Goal: Task Accomplishment & Management: Use online tool/utility

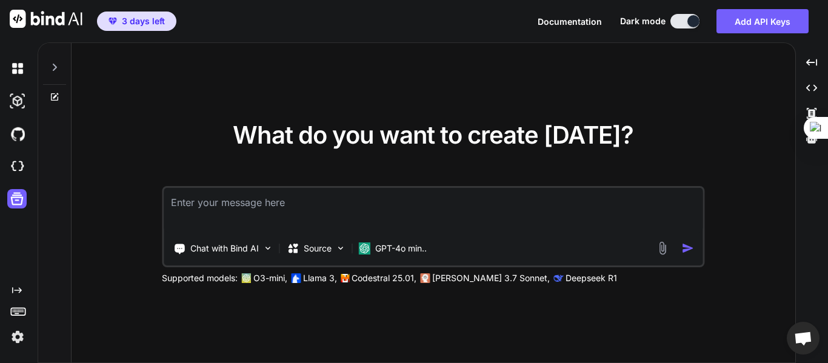
click at [680, 21] on button at bounding box center [684, 21] width 29 height 15
click at [262, 213] on textarea at bounding box center [433, 210] width 539 height 45
click at [413, 252] on p "GPT-4o min.." at bounding box center [401, 248] width 52 height 12
click at [315, 251] on p "Source" at bounding box center [318, 248] width 28 height 12
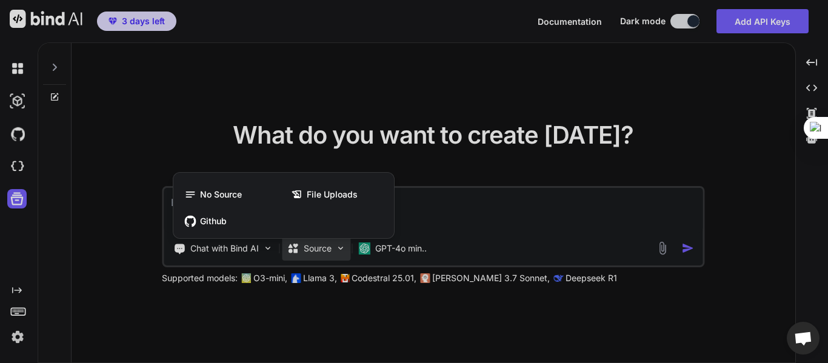
click at [469, 208] on div at bounding box center [414, 181] width 828 height 363
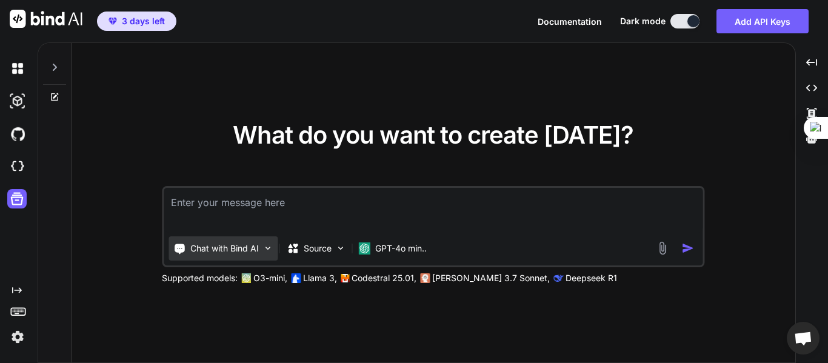
click at [250, 245] on p "Chat with Bind AI" at bounding box center [224, 248] width 68 height 12
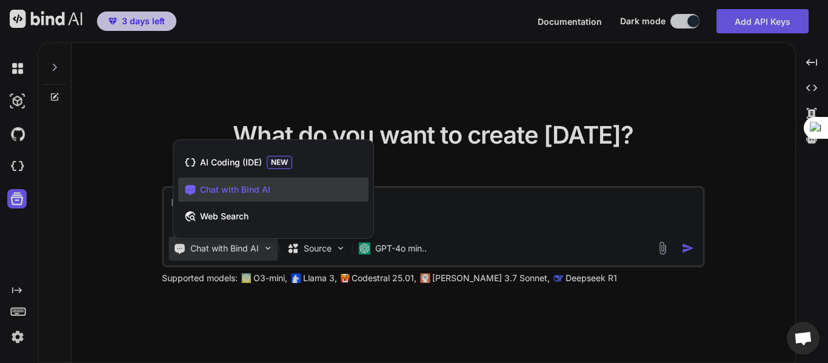
click at [498, 202] on div at bounding box center [414, 181] width 828 height 363
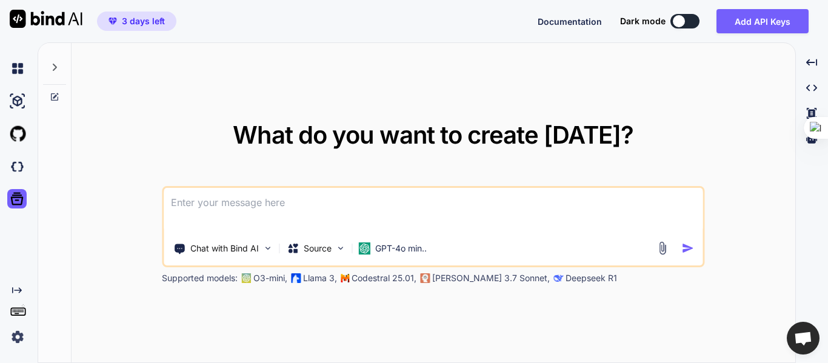
click at [205, 209] on textarea at bounding box center [433, 210] width 539 height 45
click at [692, 21] on button at bounding box center [684, 21] width 29 height 15
type textarea "x"
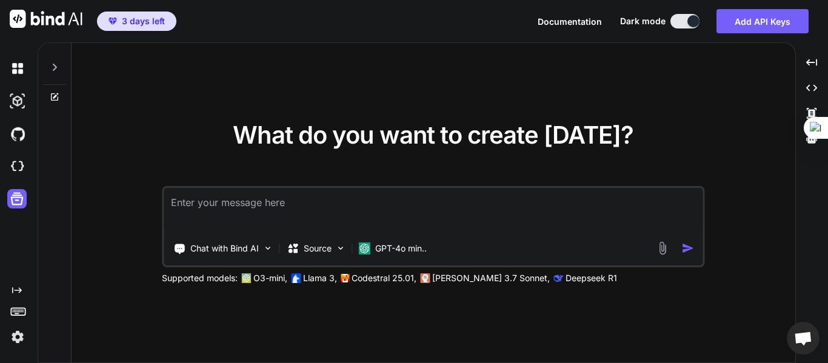
click at [287, 207] on textarea at bounding box center [433, 210] width 539 height 45
click at [277, 205] on textarea at bounding box center [433, 210] width 539 height 45
click at [330, 210] on textarea at bounding box center [433, 210] width 539 height 45
type textarea "ا"
type textarea "x"
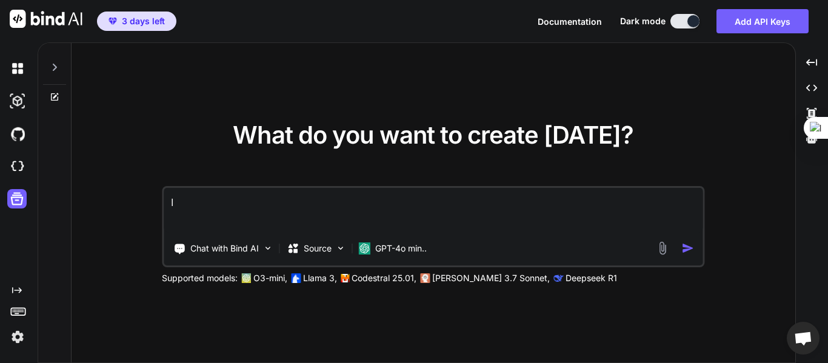
type textarea "ال"
type textarea "x"
type textarea "ا"
type textarea "x"
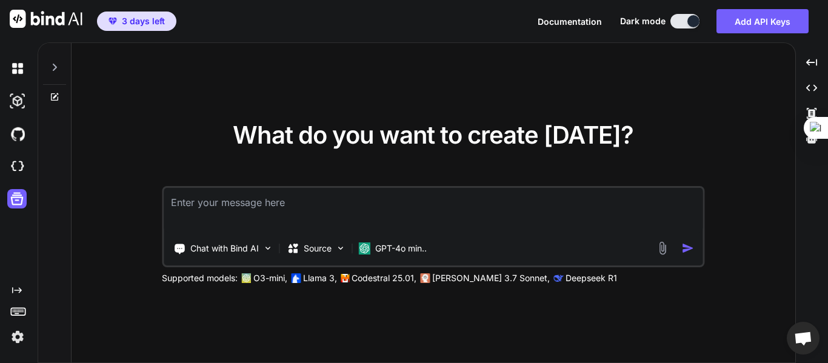
type textarea "ا"
type textarea "x"
type textarea "ال"
type textarea "x"
type textarea "ا"
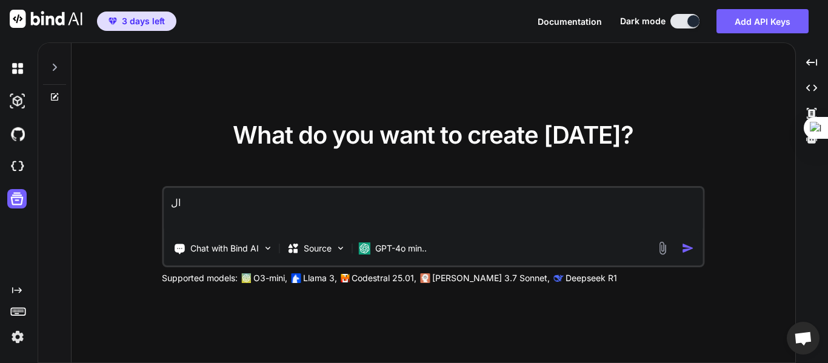
type textarea "x"
type textarea "أ"
type textarea "x"
type textarea "أن"
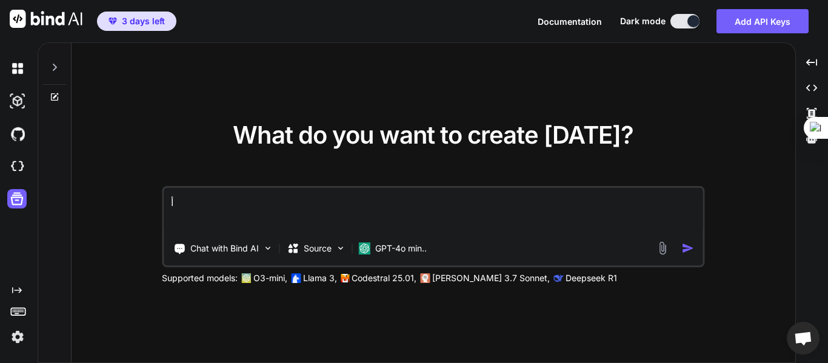
type textarea "x"
type textarea "أنش"
type textarea "x"
type textarea "أنشئ"
type textarea "x"
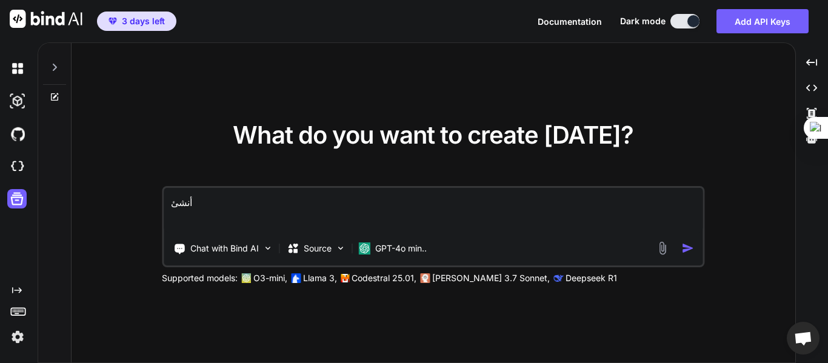
type textarea "أنشئ"
type textarea "x"
type textarea "أنشئ ل"
type textarea "x"
type textarea "أنشئ لي"
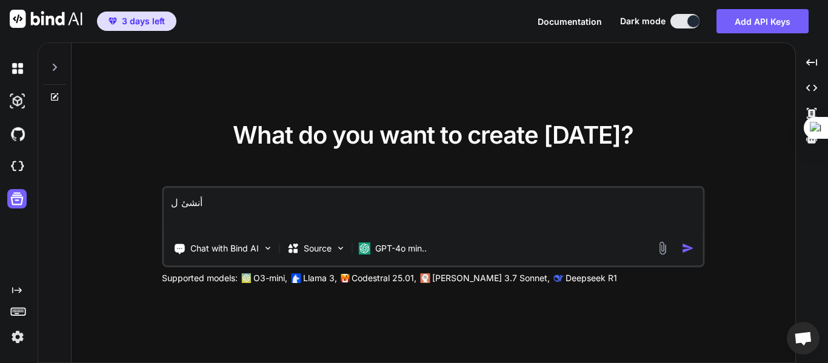
type textarea "x"
type textarea "أنشئ لي"
type textarea "x"
type textarea "أنشئ لي م"
type textarea "x"
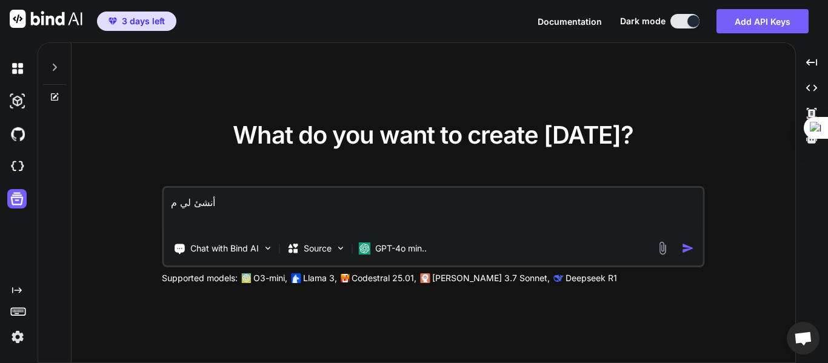
type textarea "أنشئ [PERSON_NAME]"
type textarea "x"
type textarea "أنشئ لي موق"
type textarea "x"
type textarea "أنشئ لي موقع"
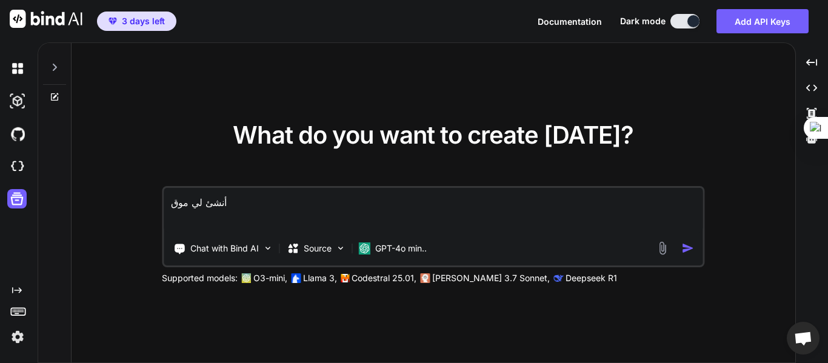
type textarea "x"
type textarea "أنشئ لي موقع"
type textarea "x"
type textarea "أنشئ لي موقع ل"
type textarea "x"
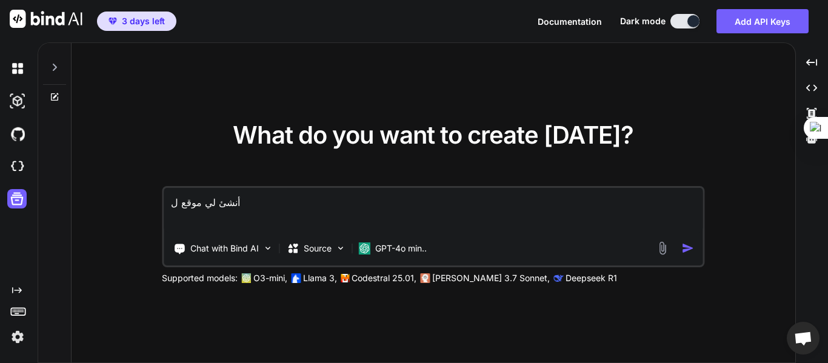
type textarea "أنشئ لي موقع لإ"
type textarea "x"
type textarea "أنشئ لي موقع لإد"
type textarea "x"
type textarea "أنشئ لي موقع لإدا"
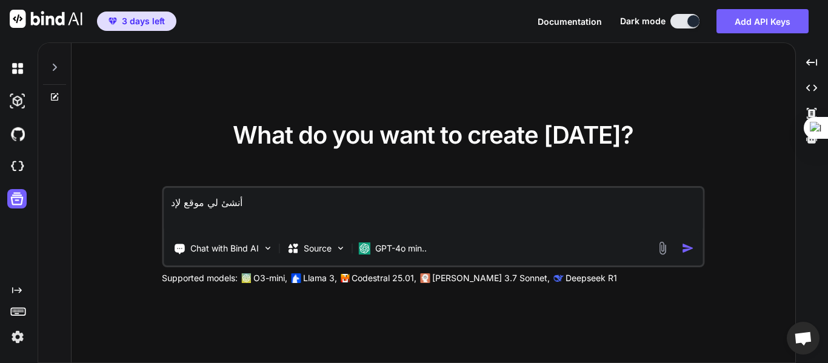
type textarea "x"
type textarea "أنشئ لي موقع لإدار"
type textarea "x"
type textarea "أنشئ لي موقع لإدارة"
type textarea "x"
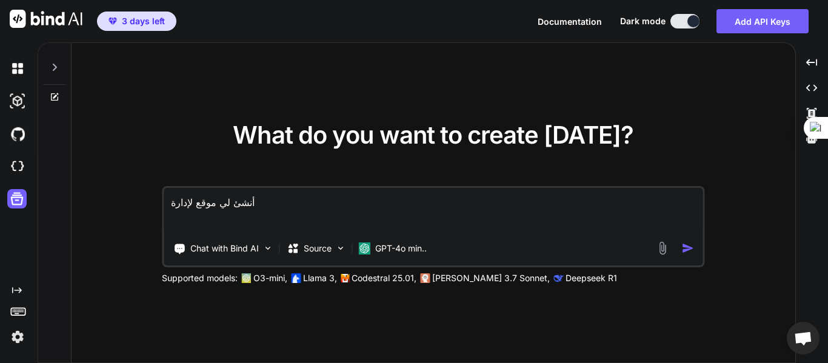
type textarea "أنشئ لي موقع لإدارة"
type textarea "x"
type textarea "أنشئ لي موقع لإدارة ا"
type textarea "x"
type textarea "أنشئ لي موقع لإدارة ال"
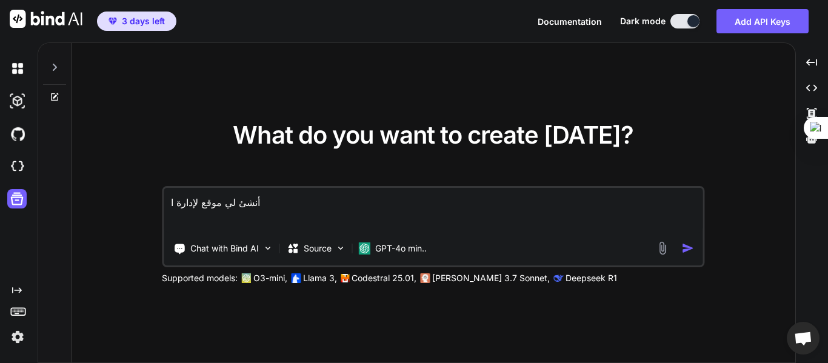
type textarea "x"
type textarea "أنشئ لي موقع لإدارة الم"
type textarea "x"
type textarea "أنشئ لي موقع لإدارة ال"
type textarea "x"
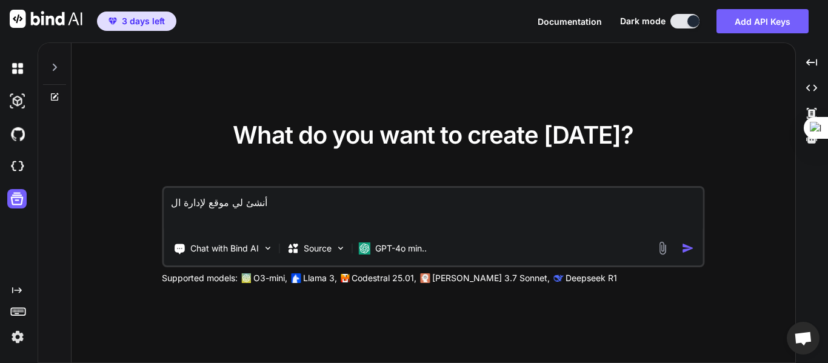
type textarea "أنشئ لي موقع لإدارة ا"
type textarea "x"
type textarea "أنشئ لي موقع لإدارة"
type textarea "x"
type textarea "أنشئ لي موقع لإدارة م"
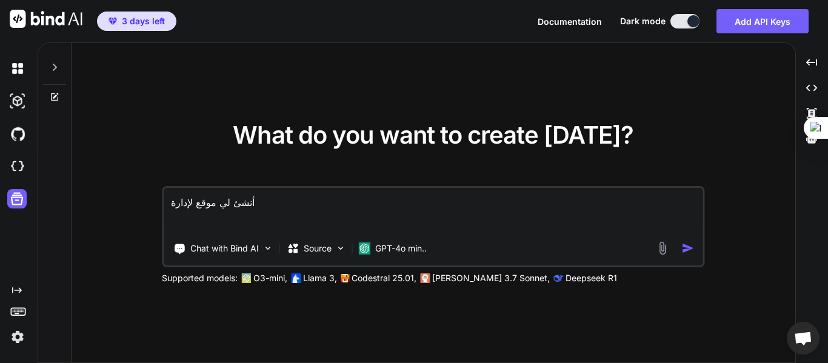
type textarea "x"
type textarea "أنشئ لي موقع لإدارة مد"
type textarea "x"
type textarea "أنشئ لي موقع لإدارة مدا"
type textarea "x"
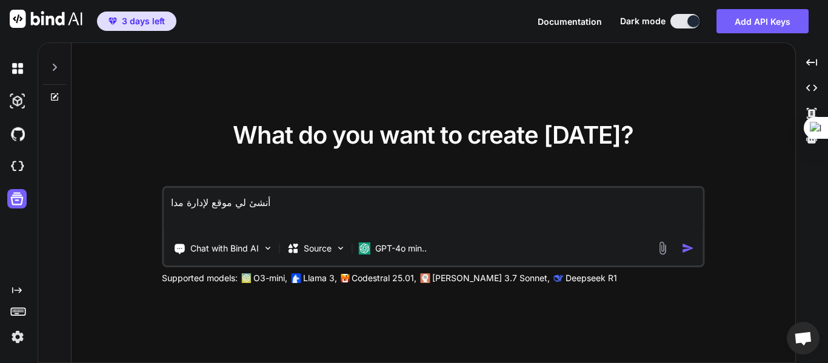
type textarea "أنشئ لي موقع لإدارة مدار"
type textarea "x"
type textarea "أنشئ لي موقع لإدارة مدارس"
type textarea "x"
type textarea "أنشئ لي موقع لإدارة مدارس"
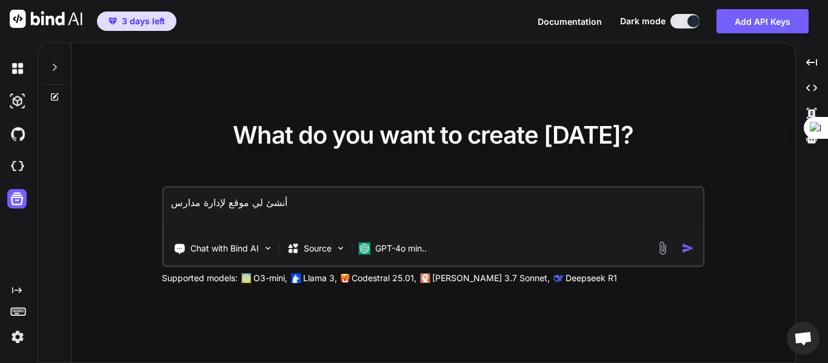
type textarea "x"
type textarea "أنشئ لي موقع لإدارة مدارس ت"
type textarea "x"
type textarea "أنشئ لي موقع لإدارة مدارس تح"
type textarea "x"
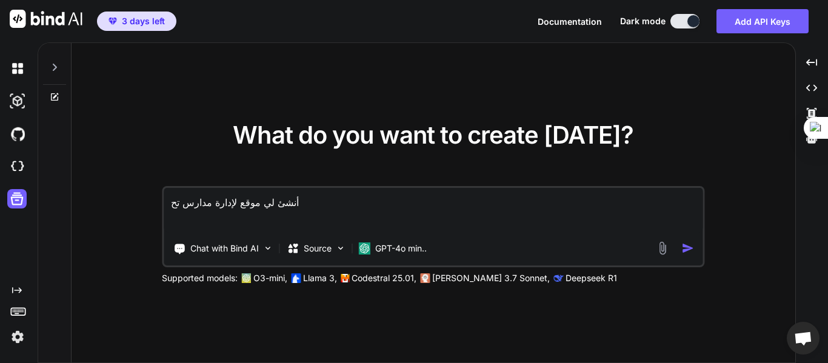
type textarea "أنشئ لي موقع لإدارة مدارس تحف"
type textarea "x"
type textarea "أنشئ لي موقع لإدارة مدارس تحفي"
type textarea "x"
type textarea "أنشئ لي موقع لإدارة مدارس تحفيظ"
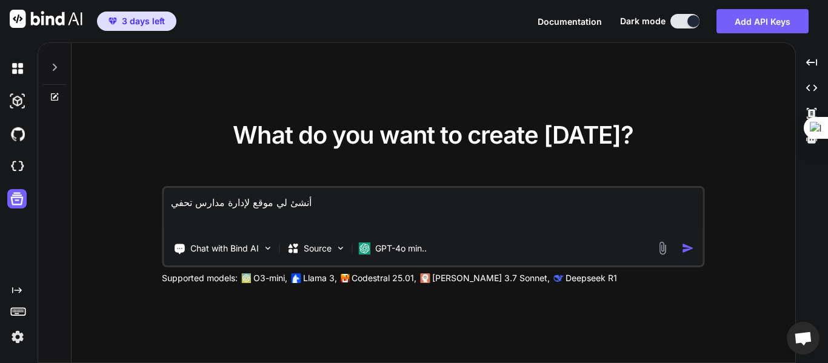
type textarea "x"
type textarea "أنشئ لي موقع لإدارة مدارس تحفيظ"
type textarea "x"
type textarea "أنشئ لي موقع لإدارة مدارس تحفيظ ا"
type textarea "x"
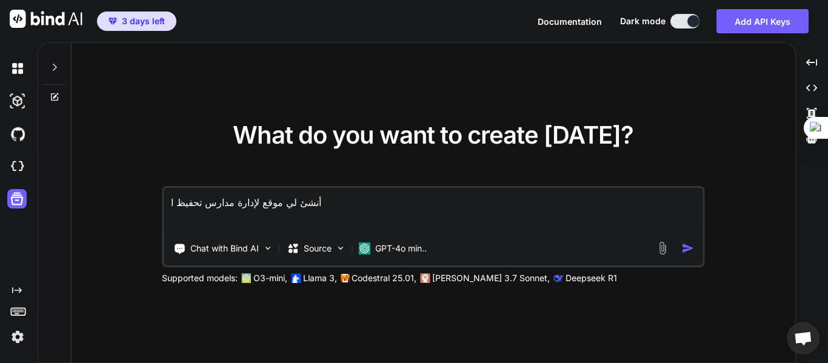
type textarea "أنشئ لي موقع لإدارة مدارس تحفيظ ال"
type textarea "x"
type textarea "أنشئ لي موقع لإدارة مدارس تحفيظ الق"
type textarea "x"
type textarea "أنشئ لي موقع لإدارة مدارس تحفيظ القر"
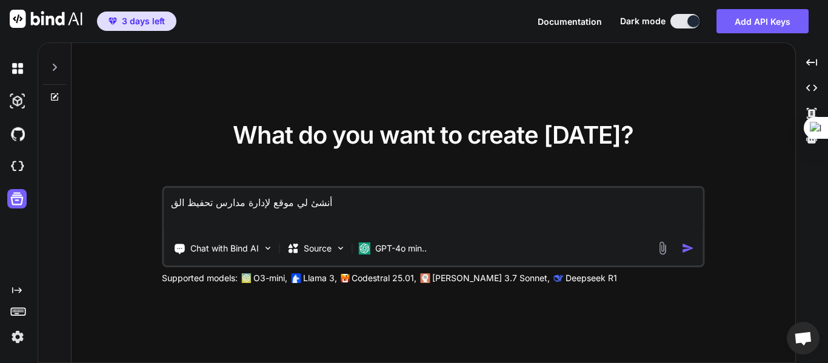
type textarea "x"
type textarea "أنشئ لي موقع لإدارة مدارس تحفيظ القرآ"
type textarea "x"
type textarea "أنشئ لي موقع لإدارة مدارس تحفيظ [DEMOGRAPHIC_DATA]"
type textarea "x"
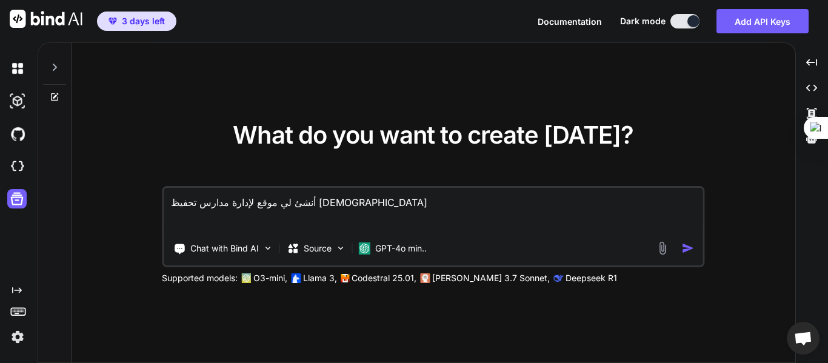
type textarea "أنشئ لي موقع لإدارة مدارس تحفيظ [DEMOGRAPHIC_DATA]"
type textarea "x"
type textarea "أنشئ لي موقع لإدارة مدارس تحفيظ [DEMOGRAPHIC_DATA] ا"
type textarea "x"
type textarea "أنشئ لي موقع لإدارة مدارس تحفيظ [DEMOGRAPHIC_DATA] ال"
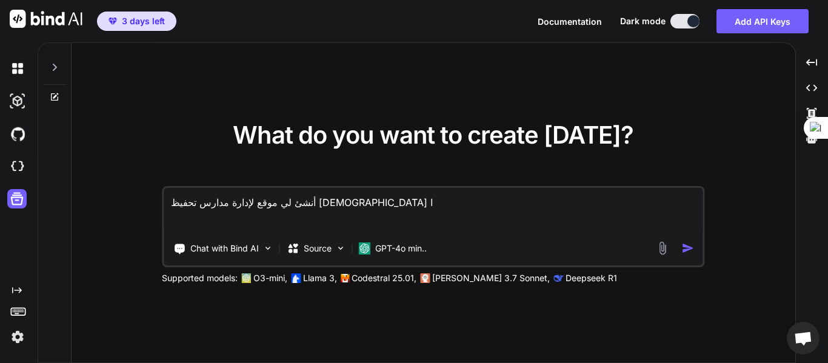
type textarea "x"
type textarea "أنشئ لي موقع لإدارة مدارس تحفيظ [DEMOGRAPHIC_DATA] الك"
type textarea "x"
type textarea "أنشئ لي موقع لإدارة مدارس تحفيظ [DEMOGRAPHIC_DATA] الكر"
type textarea "x"
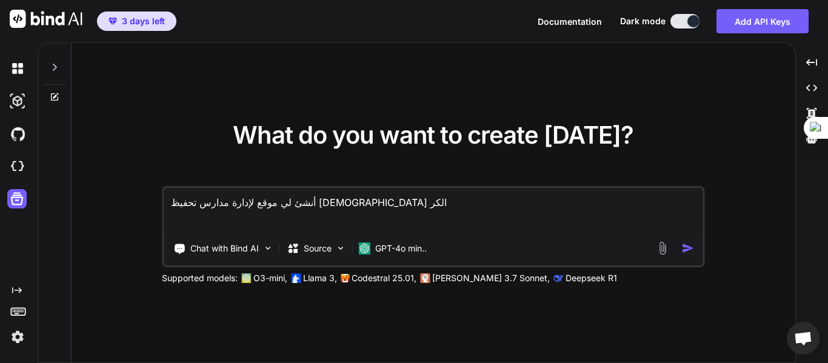
type textarea "أنشئ لي موقع لإدارة مدارس تحفيظ [DEMOGRAPHIC_DATA] الكري"
type textarea "x"
type textarea "أنشئ لي موقع لإدارة مدارس تحفيظ [DEMOGRAPHIC_DATA] الكريك"
type textarea "x"
type textarea "أنشئ لي موقع لإدارة مدارس تحفيظ [DEMOGRAPHIC_DATA] الكري"
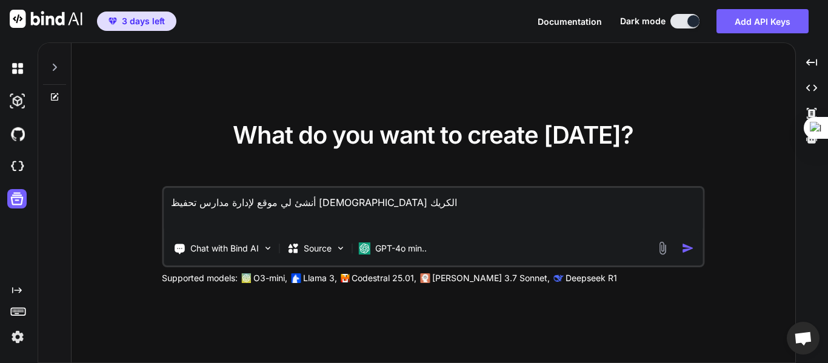
type textarea "x"
type textarea "أنشئ لي موقع لإدارة مدارس تحفيظ [DEMOGRAPHIC_DATA]"
type textarea "x"
type textarea "أنشئ لي موقع لإدارة مدارس تحفيظ [DEMOGRAPHIC_DATA]"
type textarea "x"
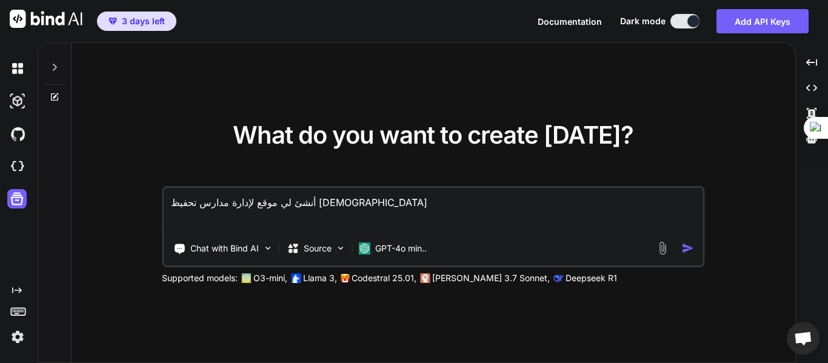
type textarea "أنشئ لي موقع لإدارة مدارس تحفيظ [DEMOGRAPHIC_DATA] الكريم م"
type textarea "x"
type textarea "أنشئ لي موقع لإدارة مدارس تحفيظ [DEMOGRAPHIC_DATA] الكريم مت"
type textarea "x"
type textarea "أنشئ لي موقع لإدارة مدارس تحفيظ [DEMOGRAPHIC_DATA] الكريم متك"
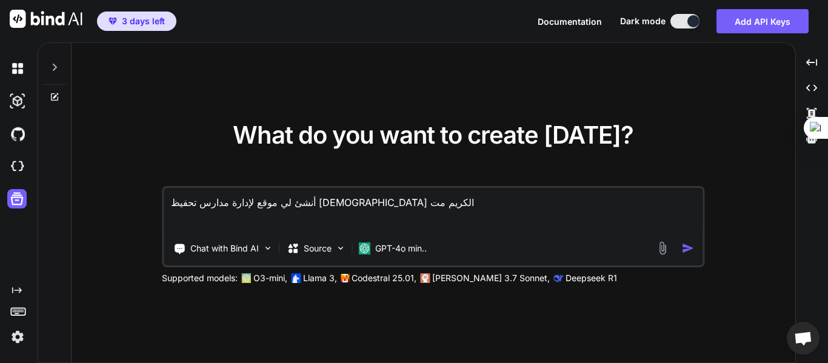
type textarea "x"
type textarea "أنشئ لي موقع لإدارة مدارس تحفيظ [DEMOGRAPHIC_DATA] الكريم متكا"
type textarea "x"
type textarea "أنشئ لي موقع لإدارة مدارس تحفيظ [DEMOGRAPHIC_DATA] الكريم متكام"
type textarea "x"
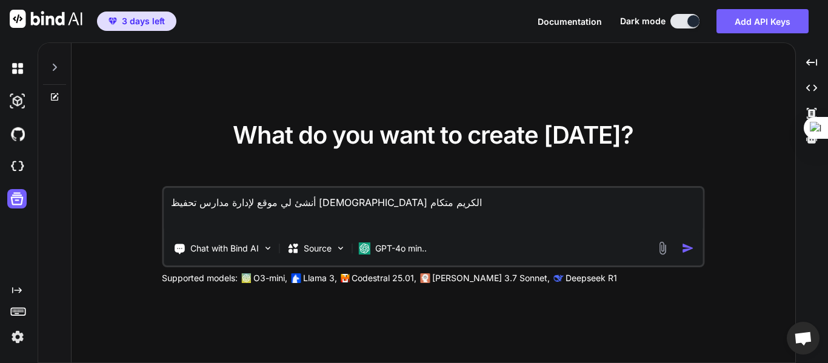
type textarea "أنشئ لي موقع لإدارة مدارس تحفيظ [DEMOGRAPHIC_DATA] الكريم متكامل"
type textarea "x"
type textarea "أنشئ لي موقع لإدارة مدارس تحفيظ [DEMOGRAPHIC_DATA] الكريم متكامل"
type textarea "x"
type textarea "أنشئ لي موقع لإدارة مدارس تحفيظ [DEMOGRAPHIC_DATA] الكريم متكامل م"
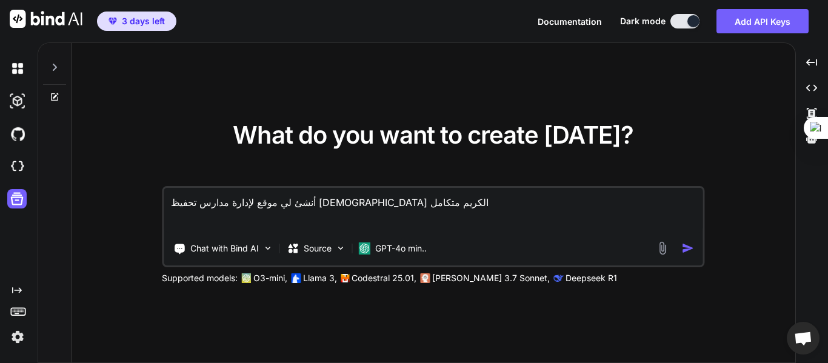
type textarea "x"
type textarea "أنشئ لي موقع لإدارة مدارس تحفيظ [DEMOGRAPHIC_DATA] الكريم متكامل من"
type textarea "x"
type textarea "أنشئ لي موقع لإدارة مدارس تحفيظ [DEMOGRAPHIC_DATA] الكريم متكامل من"
type textarea "x"
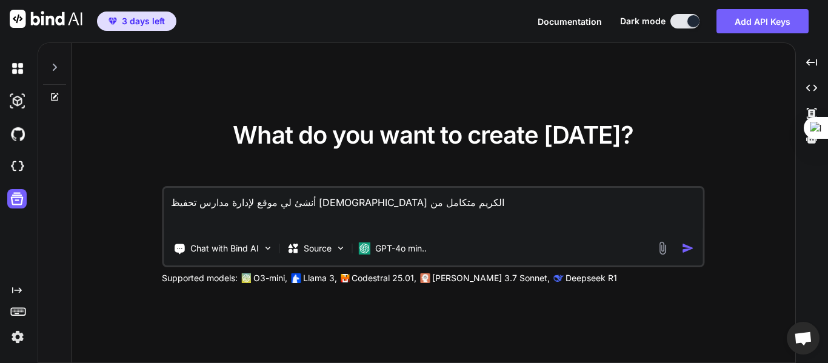
type textarea "أنشئ لي موقع لإدارة مدارس تحفيظ [DEMOGRAPHIC_DATA] الكريم متكامل من ح"
type textarea "x"
type textarea "أنشئ لي موقع لإدارة مدارس تحفيظ [DEMOGRAPHIC_DATA] الكريم متكامل من حي"
type textarea "x"
type textarea "أنشئ لي موقع لإدارة مدارس تحفيظ [DEMOGRAPHIC_DATA] الكريم متكامل من حيث"
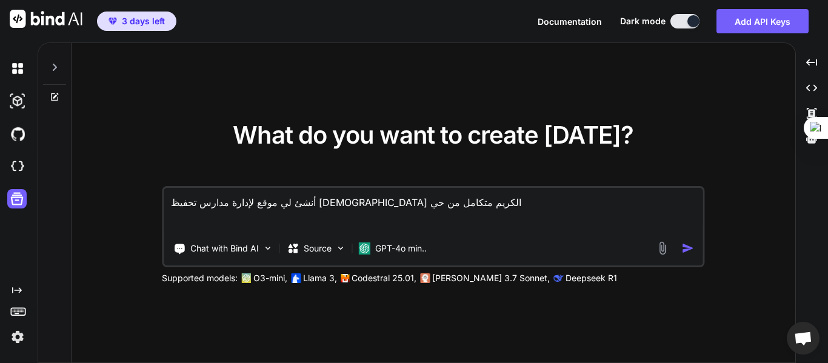
type textarea "x"
type textarea "أنشئ لي موقع لإدارة مدارس تحفيظ [DEMOGRAPHIC_DATA] الكريم متكامل من حيث"
type textarea "x"
type textarea "أنشئ لي موقع لإدارة مدارس تحفيظ [DEMOGRAPHIC_DATA] الكريم متكامل من حيث ا"
type textarea "x"
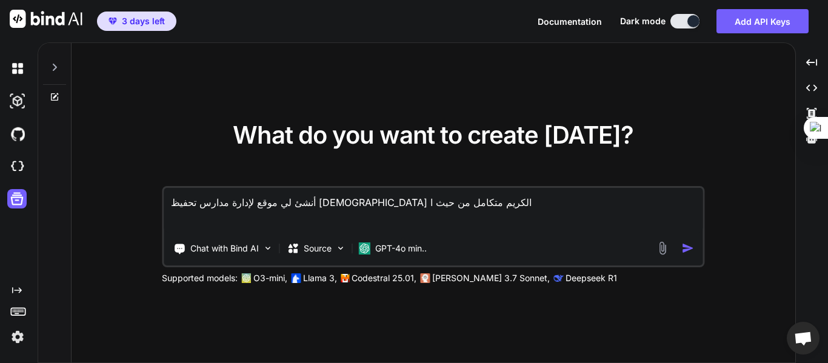
type textarea "أنشئ لي موقع لإدارة مدارس تحفيظ [DEMOGRAPHIC_DATA] الكريم متكامل من حيث ال"
type textarea "x"
type textarea "أنشئ لي موقع لإدارة مدارس تحفيظ [DEMOGRAPHIC_DATA] الكريم متكامل من حيث الت"
type textarea "x"
type textarea "أنشئ لي موقع لإدارة مدارس تحفيظ [DEMOGRAPHIC_DATA] الكريم متكامل من حيث ال"
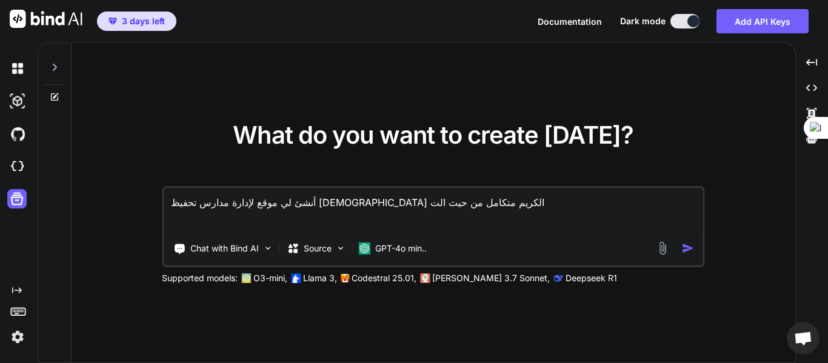
type textarea "x"
type textarea "أنشئ لي موقع لإدارة مدارس تحفيظ [DEMOGRAPHIC_DATA] الكريم متكامل من حيث الأ"
type textarea "x"
type textarea "أنشئ لي موقع لإدارة مدارس تحفيظ [DEMOGRAPHIC_DATA] الكريم متكامل من حيث الأك"
type textarea "x"
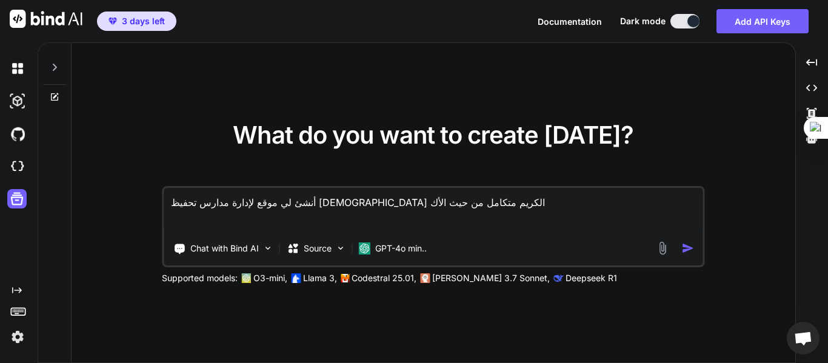
type textarea "أنشئ لي موقع لإدارة مدارس تحفيظ [DEMOGRAPHIC_DATA] الكريم متكامل من حيث الأكا"
type textarea "x"
type textarea "أنشئ لي موقع لإدارة مدارس تحفيظ [DEMOGRAPHIC_DATA] الكريم متكامل من حيث الأكاد"
type textarea "x"
type textarea "أنشئ لي موقع لإدارة مدارس تحفيظ [DEMOGRAPHIC_DATA] الكريم متكامل من حيث الأكادي"
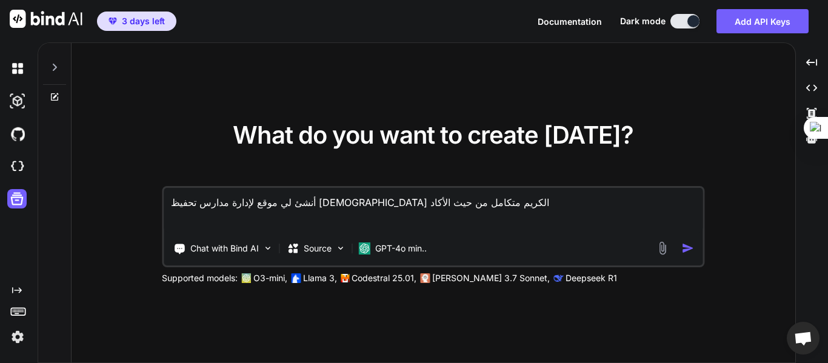
type textarea "x"
type textarea "أنشئ لي موقع لإدارة مدارس تحفيظ [DEMOGRAPHIC_DATA] الكريم متكامل من حيث الأكاديم"
type textarea "x"
type textarea "أنشئ لي موقع لإدارة مدارس تحفيظ [DEMOGRAPHIC_DATA] الكريم متكامل من حيث الأكادي…"
type textarea "x"
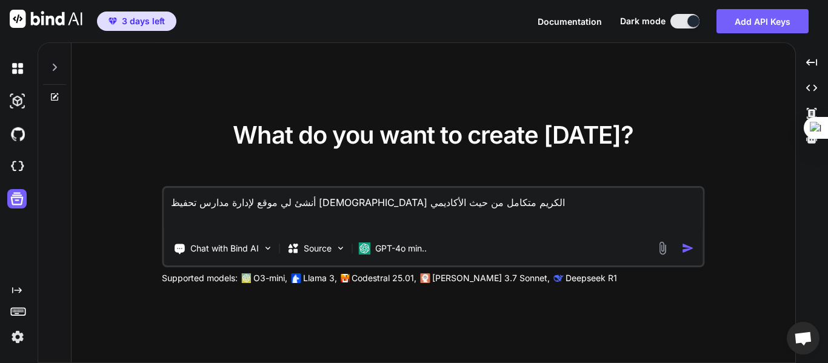
type textarea "أنشئ لي موقع لإدارة مدارس تحفيظ [DEMOGRAPHIC_DATA] الكريم متكامل من حيث الأكادي…"
type textarea "x"
type textarea "أنشئ لي موقع لإدارة مدارس تحفيظ [DEMOGRAPHIC_DATA] الكريم متكامل من حيث الأكادي…"
type textarea "x"
type textarea "أنشئ لي موقع لإدارة مدارس تحفيظ [DEMOGRAPHIC_DATA] الكريم متكامل من حيث الأكادي…"
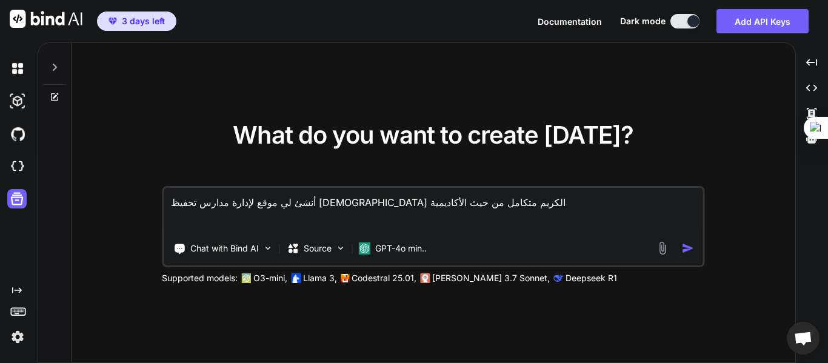
type textarea "x"
type textarea "أنشئ لي موقع لإدارة مدارس تحفيظ [DEMOGRAPHIC_DATA] الكريم متكامل من حيث الأكادي…"
type textarea "x"
type textarea "أنشئ لي موقع لإدارة مدارس تحفيظ [DEMOGRAPHIC_DATA] الكريم متكامل من حيث الأكادي…"
type textarea "x"
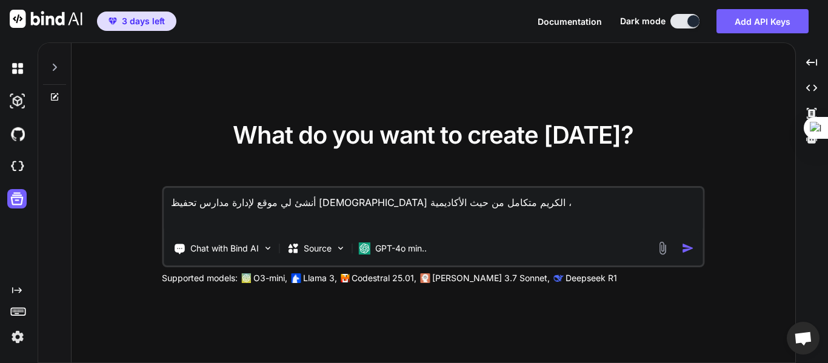
type textarea "أنشئ لي موقع لإدارة مدارس تحفيظ [DEMOGRAPHIC_DATA] الكريم متكامل من حيث الأكادي…"
type textarea "x"
type textarea "أنشئ لي موقع لإدارة مدارس تحفيظ [DEMOGRAPHIC_DATA] الكريم متكامل من حيث الأكادي…"
type textarea "x"
type textarea "أنشئ لي موقع لإدارة مدارس تحفيظ [DEMOGRAPHIC_DATA] الكريم متكامل من حيث الأكادي…"
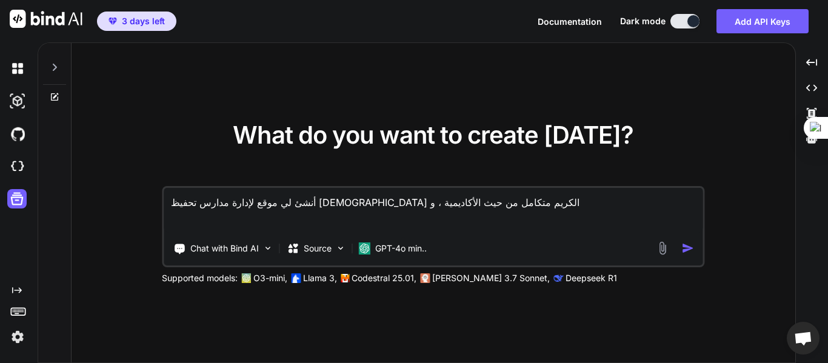
type textarea "x"
type textarea "أنشئ لي موقع لإدارة مدارس تحفيظ [DEMOGRAPHIC_DATA] الكريم متكامل من حيث الأكادي…"
type textarea "x"
type textarea "أنشئ لي موقع لإدارة مدارس تحفيظ [DEMOGRAPHIC_DATA] الكريم متكامل من حيث الأكادي…"
type textarea "x"
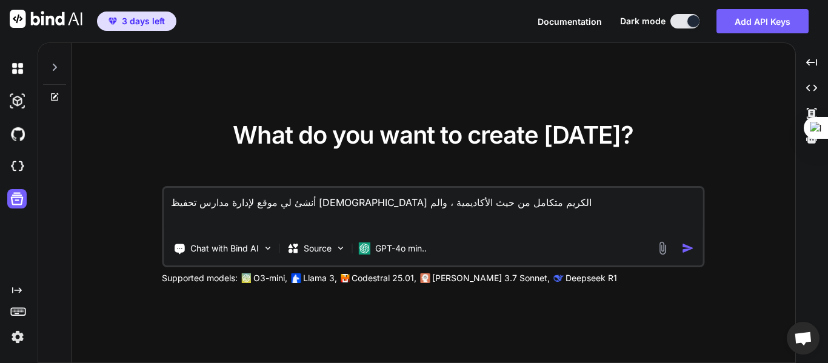
type textarea "أنشئ لي موقع لإدارة مدارس تحفيظ [DEMOGRAPHIC_DATA] الكريم متكامل من حيث الأكادي…"
type textarea "x"
type textarea "أنشئ لي موقع لإدارة مدارس تحفيظ [DEMOGRAPHIC_DATA] الكريم متكامل من حيث الأكادي…"
type textarea "x"
type textarea "أنشئ لي موقع لإدارة مدارس تحفيظ [DEMOGRAPHIC_DATA] الكريم متكامل من حيث الأكادي…"
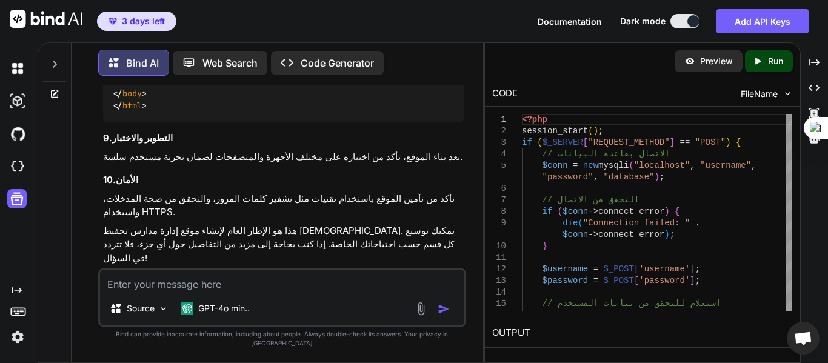
scroll to position [1595, 0]
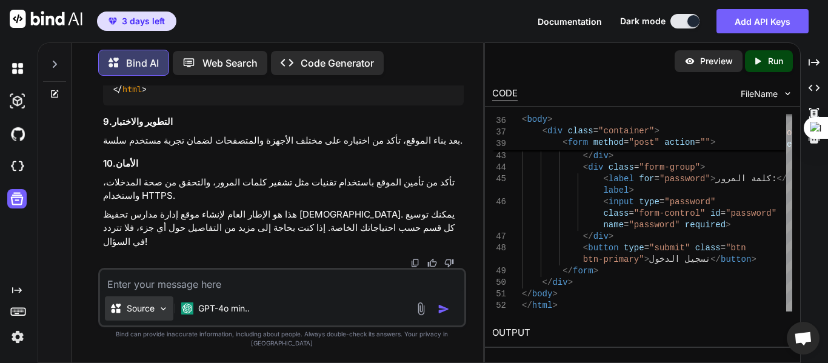
click at [164, 314] on img at bounding box center [163, 309] width 10 height 10
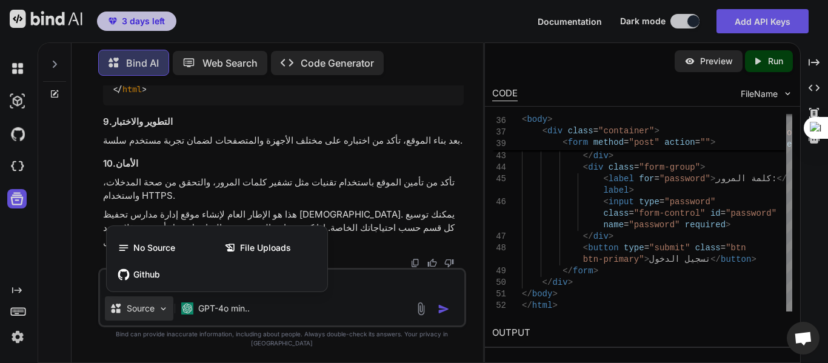
click at [207, 316] on div at bounding box center [414, 181] width 828 height 363
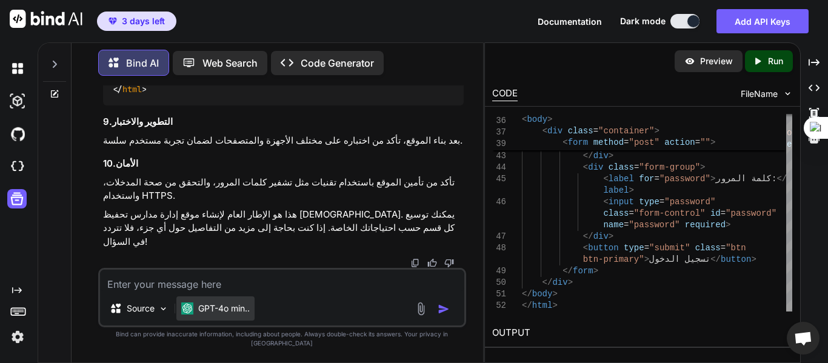
click at [238, 315] on p "GPT-4o min.." at bounding box center [224, 308] width 52 height 12
click at [346, 61] on p "Code Generator" at bounding box center [337, 63] width 73 height 15
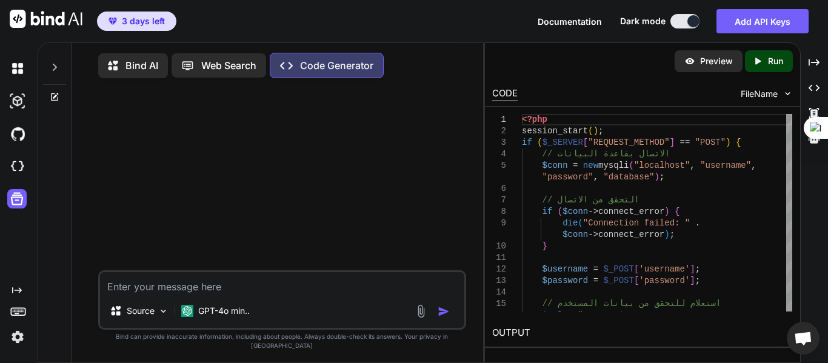
click at [707, 64] on p "Preview" at bounding box center [716, 61] width 33 height 12
click at [197, 294] on textarea at bounding box center [282, 283] width 364 height 22
click at [139, 61] on p "Bind AI" at bounding box center [141, 65] width 33 height 15
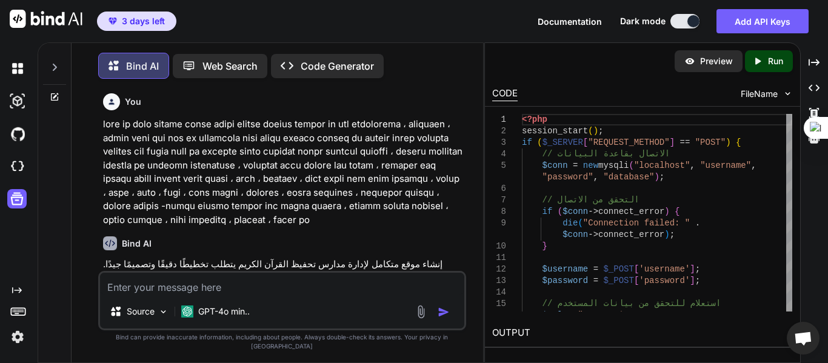
scroll to position [6, 0]
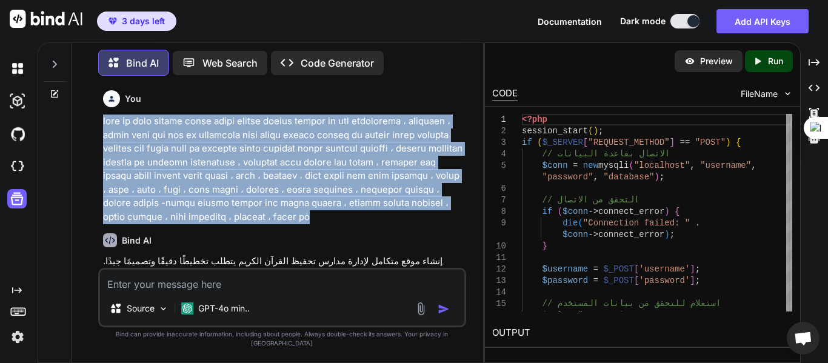
drag, startPoint x: 376, startPoint y: 186, endPoint x: 88, endPoint y: 127, distance: 293.4
click at [88, 127] on div "You Bind AI إنشاء موقع متكامل لإدارة مدارس تحفيظ القرآن الكريم يتطلب تخطيطًا دق…" at bounding box center [282, 223] width 402 height 277
copy p "lore ip dolo sitame conse adipi elitse doeius tempor in utl etdolorema ، aliqua…"
click at [53, 16] on img at bounding box center [46, 19] width 73 height 18
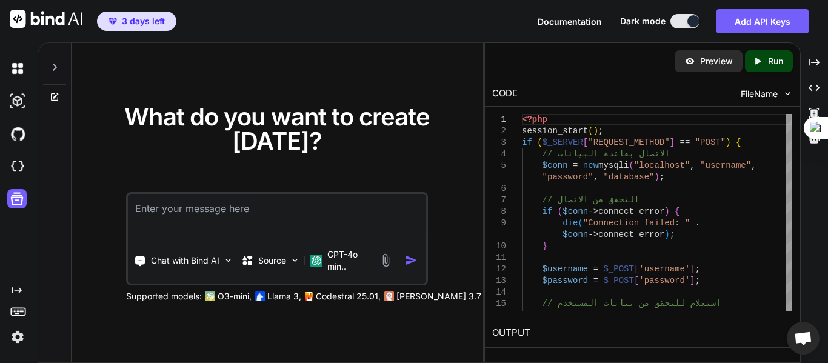
click at [198, 215] on textarea at bounding box center [277, 216] width 298 height 45
click at [184, 263] on p "Chat with Bind AI" at bounding box center [185, 261] width 68 height 12
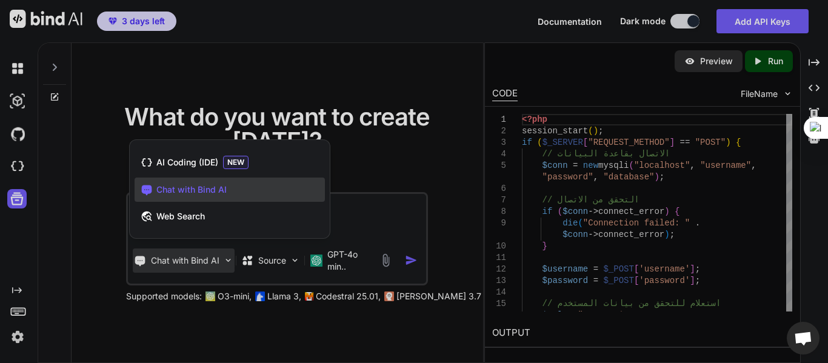
click at [199, 187] on span "Chat with Bind AI" at bounding box center [191, 190] width 70 height 12
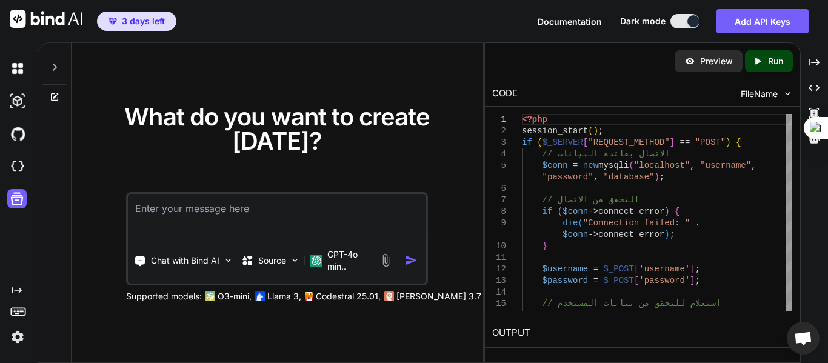
click at [172, 219] on textarea at bounding box center [277, 216] width 298 height 45
click at [821, 61] on div "Created with Pixso." at bounding box center [815, 62] width 18 height 21
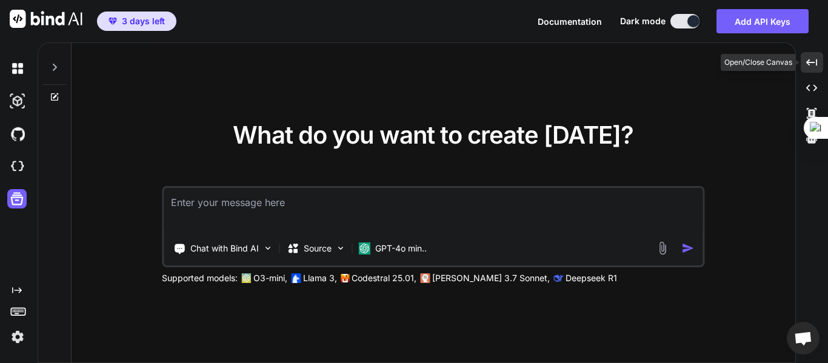
click at [812, 62] on icon at bounding box center [811, 62] width 11 height 7
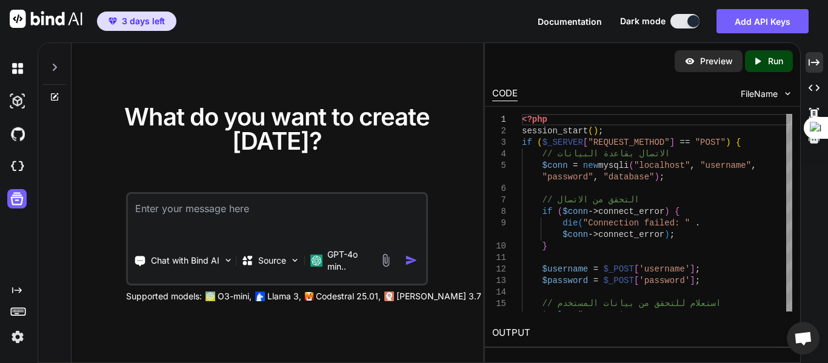
click at [207, 220] on textarea at bounding box center [277, 216] width 298 height 45
click at [338, 258] on p "GPT-4o min.." at bounding box center [350, 261] width 47 height 24
click at [199, 217] on textarea at bounding box center [277, 216] width 298 height 45
click at [167, 214] on textarea at bounding box center [277, 216] width 298 height 45
click at [173, 264] on p "Chat with Bind AI" at bounding box center [185, 261] width 68 height 12
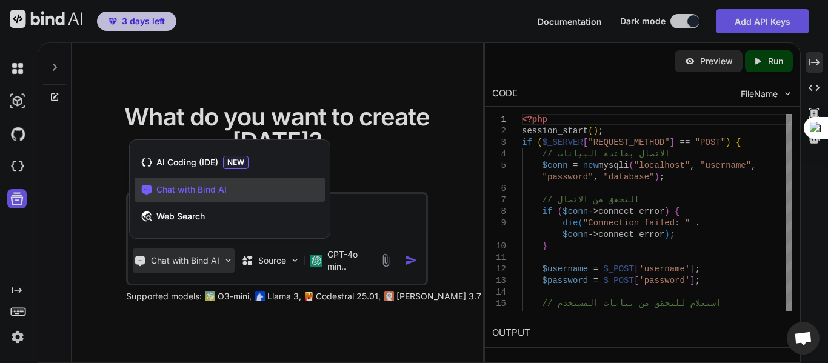
click at [176, 187] on span "Chat with Bind AI" at bounding box center [191, 190] width 70 height 12
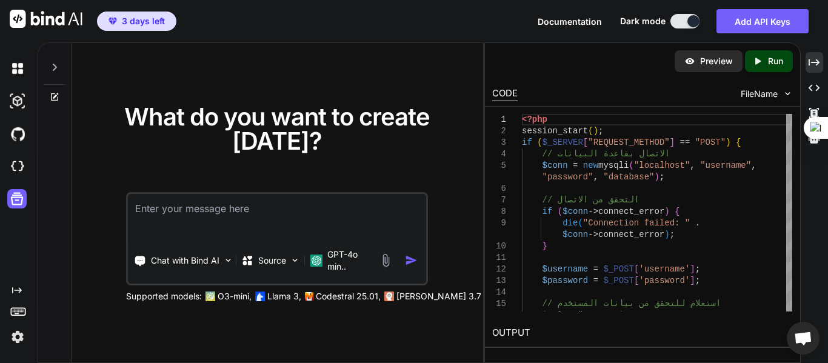
drag, startPoint x: 145, startPoint y: 214, endPoint x: 145, endPoint y: 225, distance: 11.5
click at [146, 214] on textarea at bounding box center [277, 216] width 298 height 45
click at [192, 259] on p "Chat with Bind AI" at bounding box center [185, 261] width 68 height 12
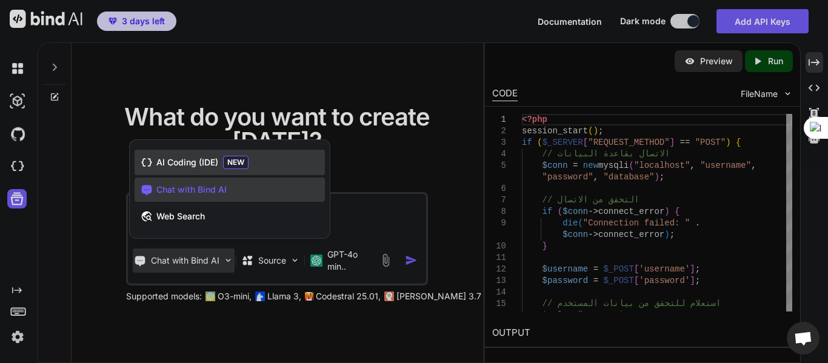
click at [173, 159] on span "AI Coding (IDE)" at bounding box center [187, 162] width 62 height 12
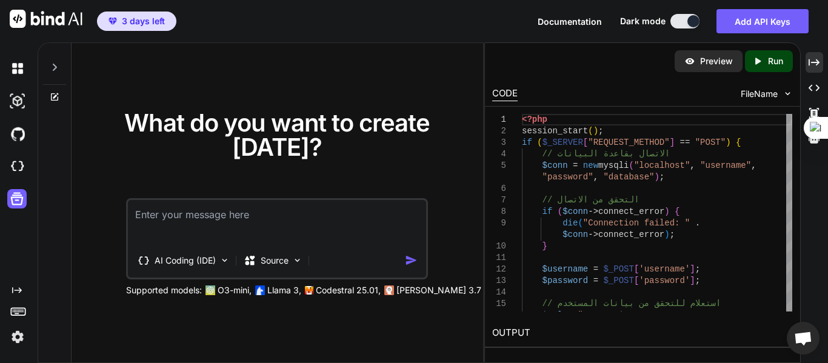
click at [165, 207] on textarea at bounding box center [277, 222] width 298 height 45
paste textarea "lore ip dolo sitame conse adipi elitse doeius tempor in utl etdolorema ، aliqua…"
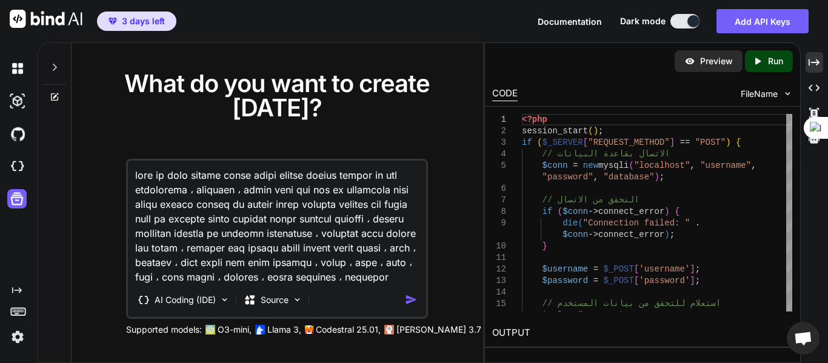
click at [412, 296] on img "button" at bounding box center [411, 299] width 13 height 13
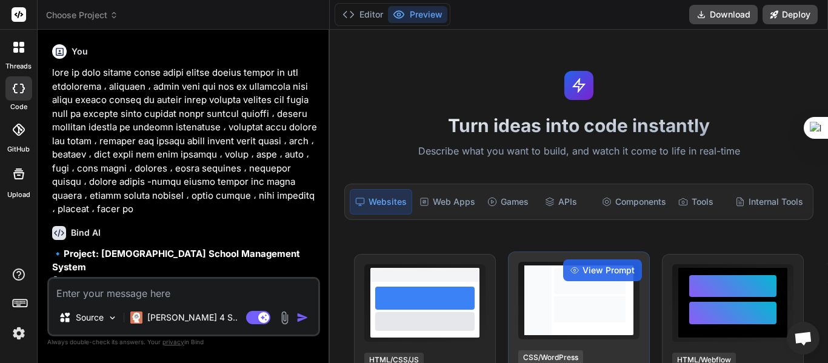
type textarea "x"
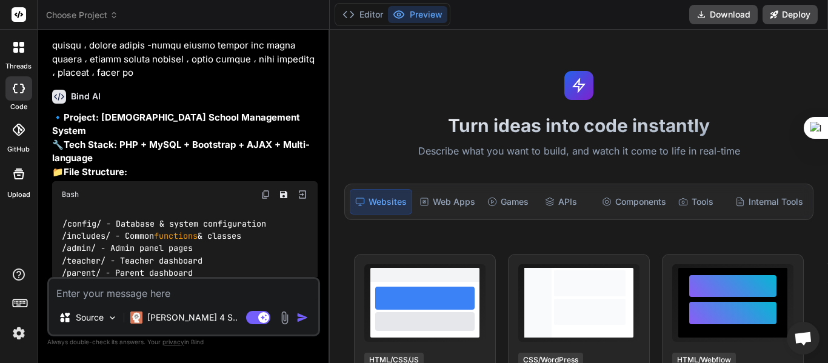
scroll to position [487, 0]
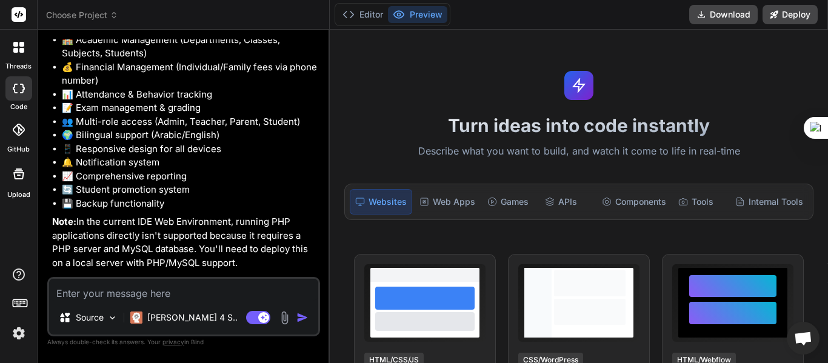
click at [169, 293] on textarea at bounding box center [183, 290] width 269 height 22
type textarea "ل"
type textarea "x"
type textarea "g"
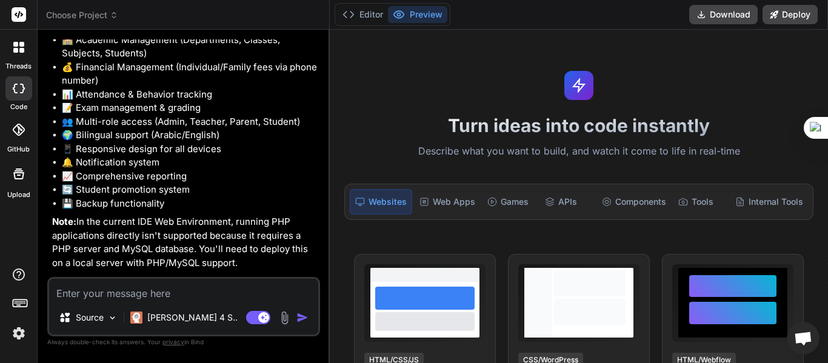
type textarea "x"
type textarea "go"
type textarea "x"
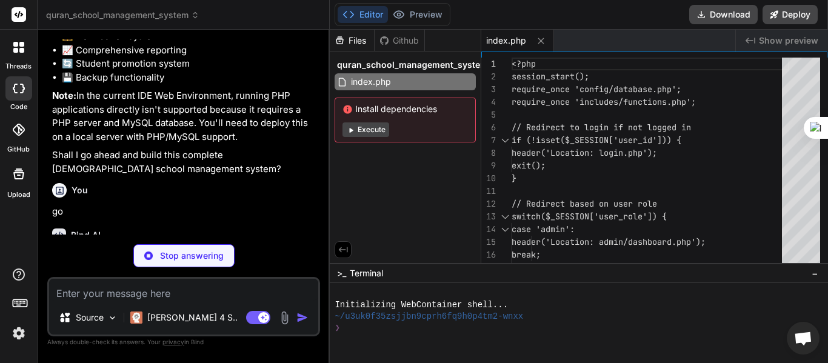
type textarea "x"
type textarea "$pdo->setAttribute(PDO::ATTR_ERRMODE, PDO::ERRMODE_EXCEPTION); $pdo->setAttribu…"
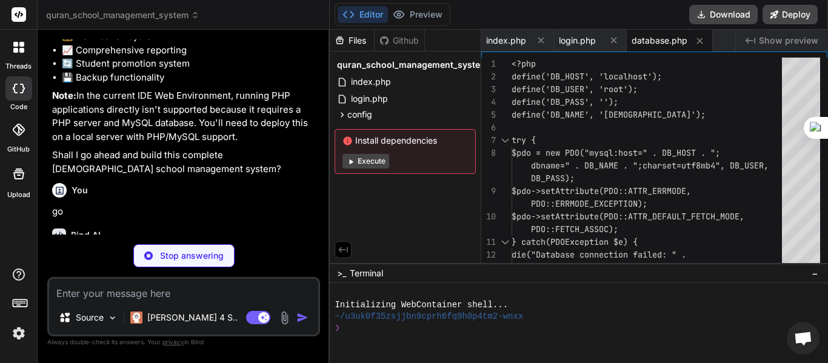
type textarea "x"
type textarea "successfully!"; } catch (PDOException $e) { echo "Installation failed: " . $e->…"
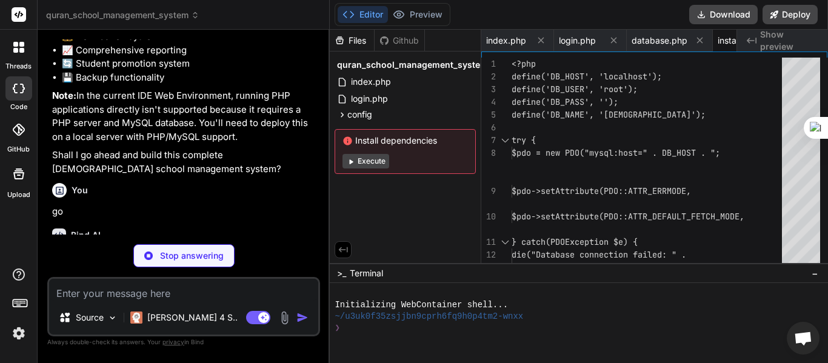
type textarea "x"
type textarea "$currency; } ?>"
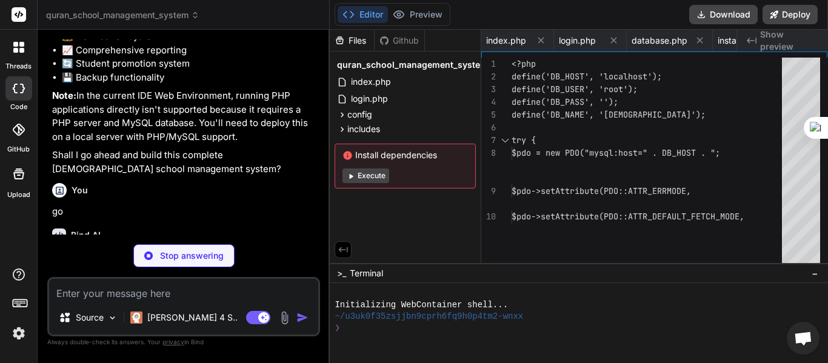
type textarea "x"
type textarea "include 'ar.php'; break; } function translate($key) { global $lang; return $lan…"
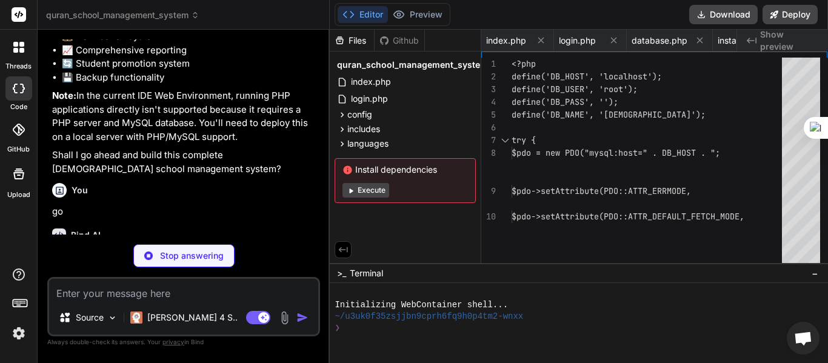
type textarea "x"
type textarea "// Backup 'backup' => 'نسخ احتياطي', 'create_backup' => 'إنشاء نسخة احتياطية', …"
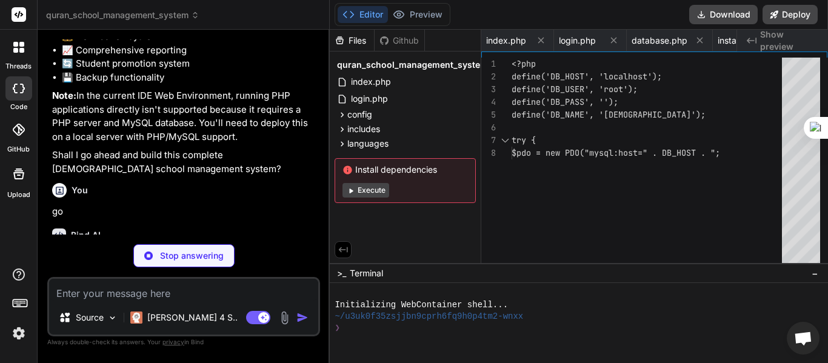
type textarea "x"
type textarea "'salary' => 'Salary', // Backup 'backup' => 'Backup', 'create_backup' => 'Creat…"
type textarea "x"
type textarea "</div> <?php include 'includes/footer.php'; ?>"
type textarea "x"
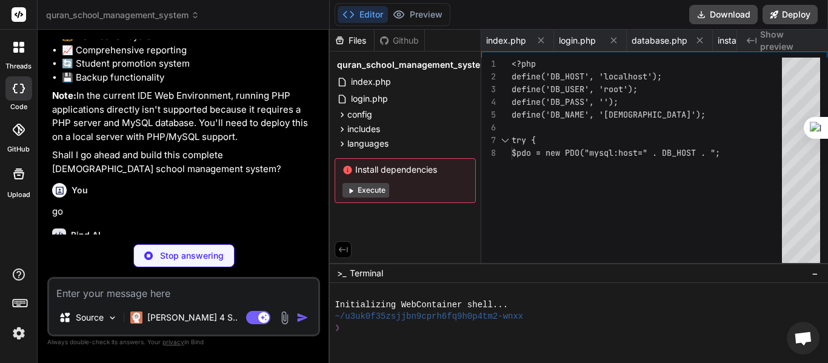
type textarea "</ul> </div> </div> </nav> <!-- Main Content -->"
type textarea "x"
type textarea "if (result.isConfirmed) { window.location.href = url; } }); } </script> </body>…"
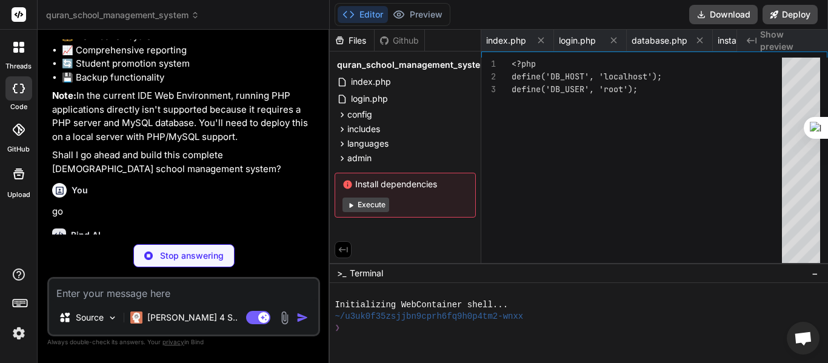
type textarea "x"
type textarea "} }"
type textarea "x"
type textarea "} .quick-stat h4 { font-size: 1.5rem; } }"
type textarea "x"
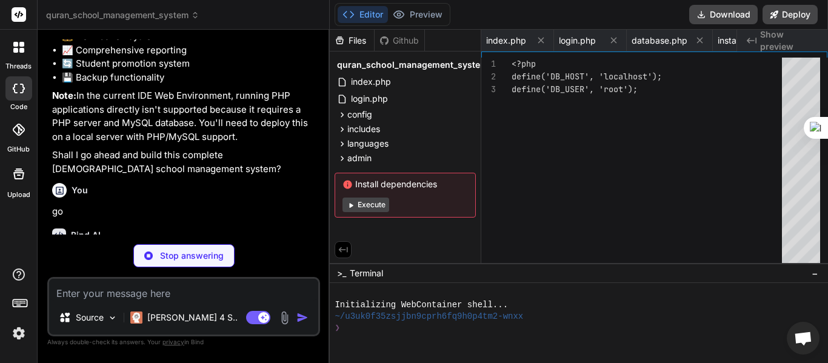
type textarea "dataTables_paginate { text-align: left; } /* Quick Actions RTL */ body[dir="rtl…"
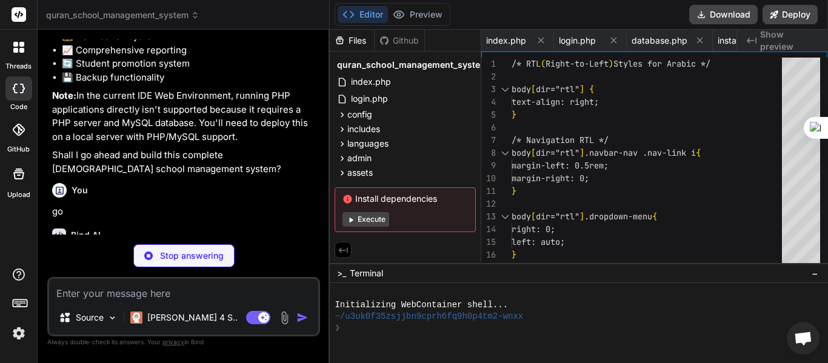
scroll to position [0, 810]
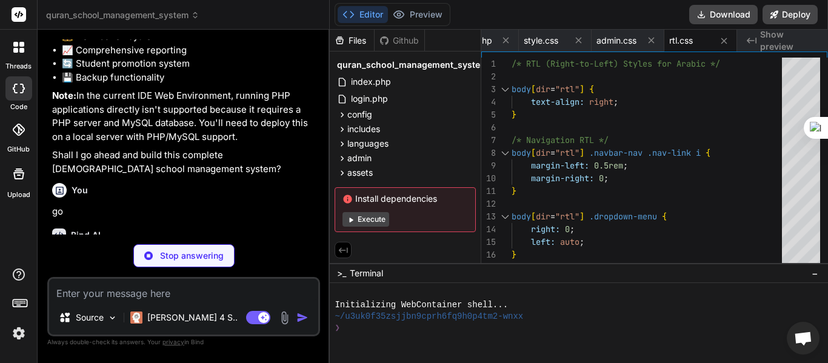
type textarea "x"
type textarea "preview.empty(); } } else { preview.empty(); } }); }"
type textarea "x"
type textarea "?>"
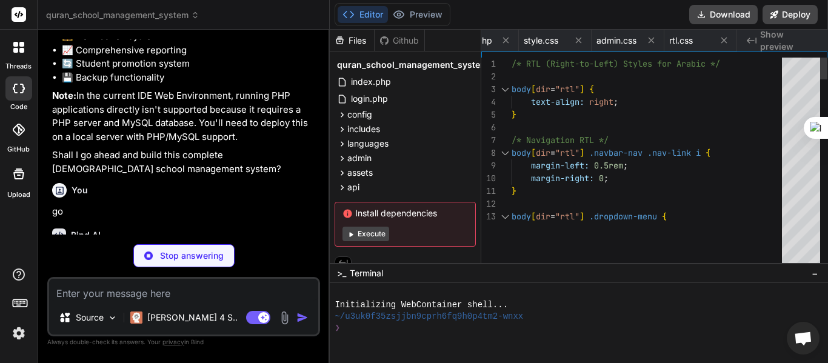
type textarea "x"
type textarea "$params["path"], $params["domain"], $params["secure"], $params["httponly"] ); }…"
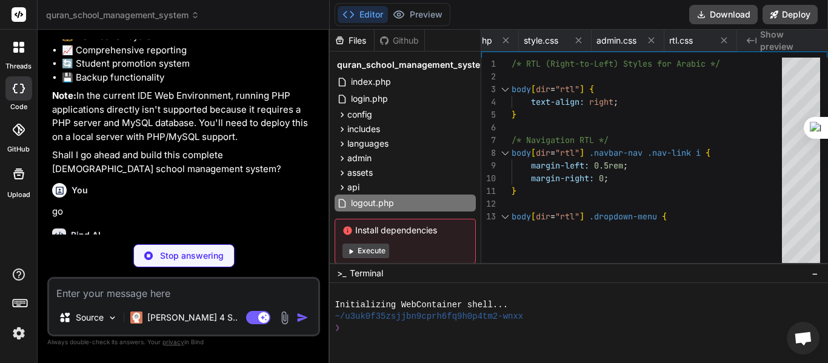
type textarea "x"
type textarea "</table> </div> </div> </div> </div> <?php include '../includes/footer.php'; ?>"
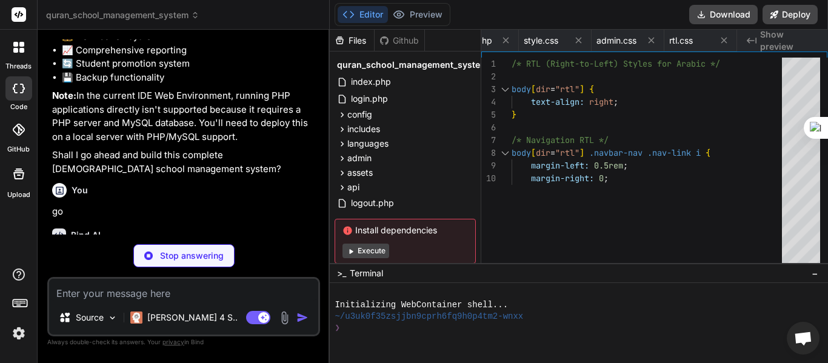
type textarea "x"
type textarea "This project is open source and available under the MIT License."
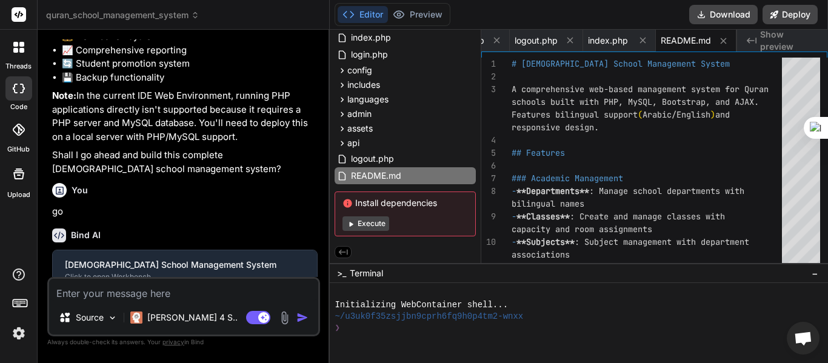
scroll to position [0, 0]
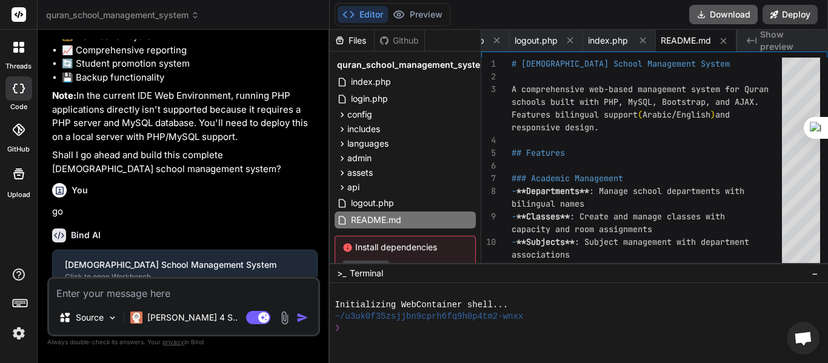
click at [729, 11] on button "Download" at bounding box center [723, 14] width 68 height 19
type textarea "x"
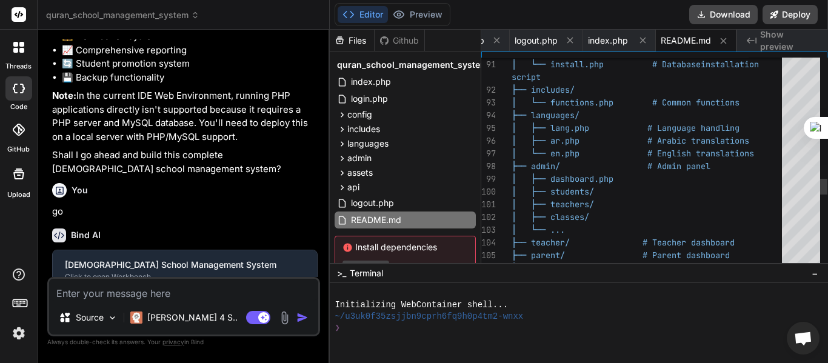
type textarea "│ ├── classes/ │ └── ... ├── teacher/ # Teacher dashboard ├── parent/ # Parent …"
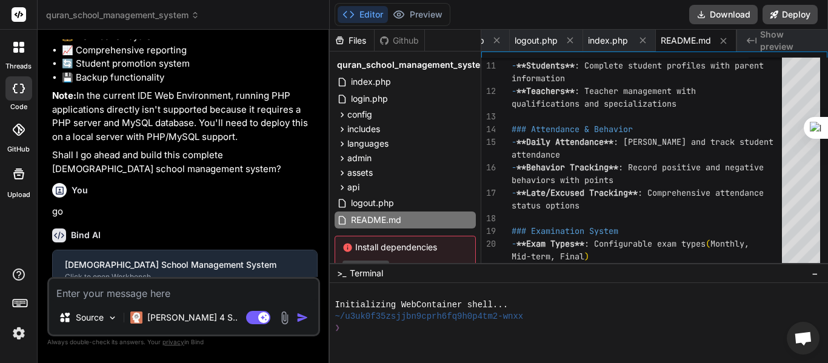
click at [188, 297] on textarea at bounding box center [183, 290] width 269 height 22
type textarea "÷"
type textarea "x"
type textarea "I"
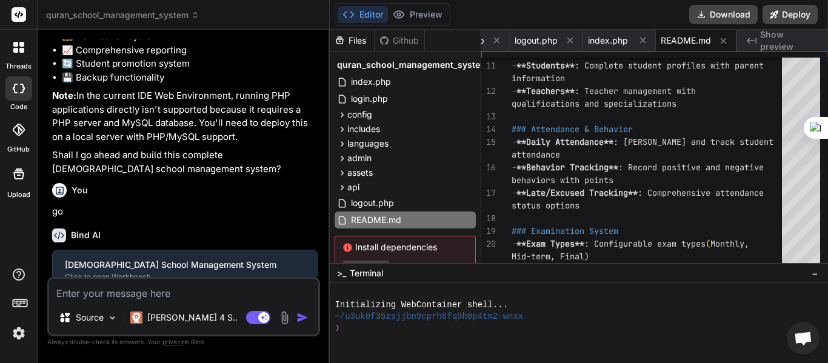
type textarea "x"
type textarea "I"
type textarea "x"
type textarea "I n"
type textarea "x"
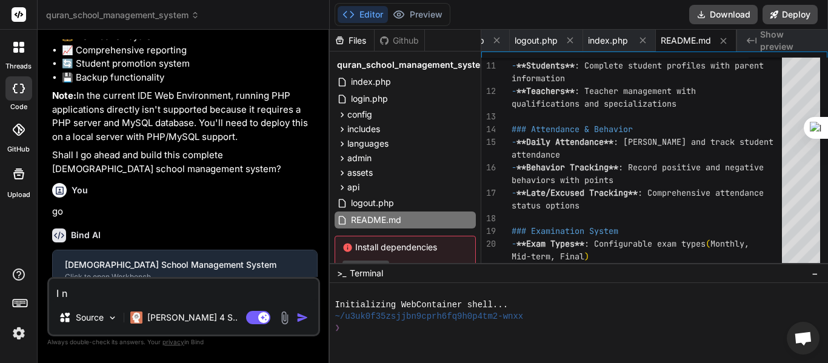
type textarea "I ne"
type textarea "x"
type textarea "I nee"
type textarea "x"
type textarea "I ne"
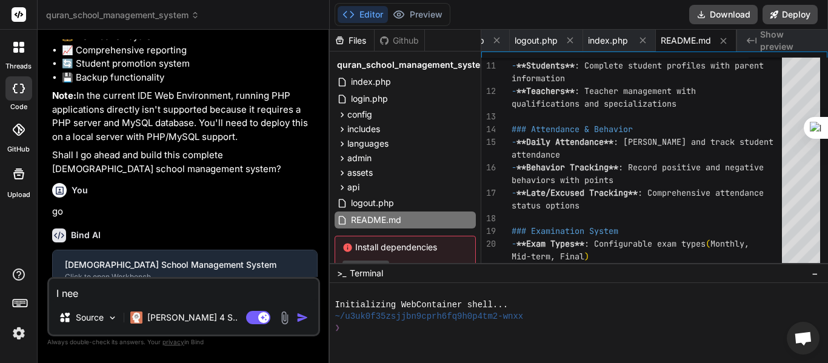
type textarea "x"
type textarea "I n"
type textarea "x"
type textarea "I"
type textarea "x"
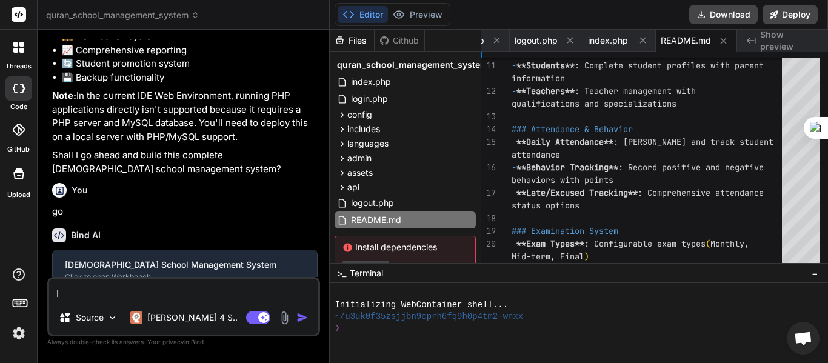
type textarea "I"
type textarea "x"
type textarea "أ"
type textarea "x"
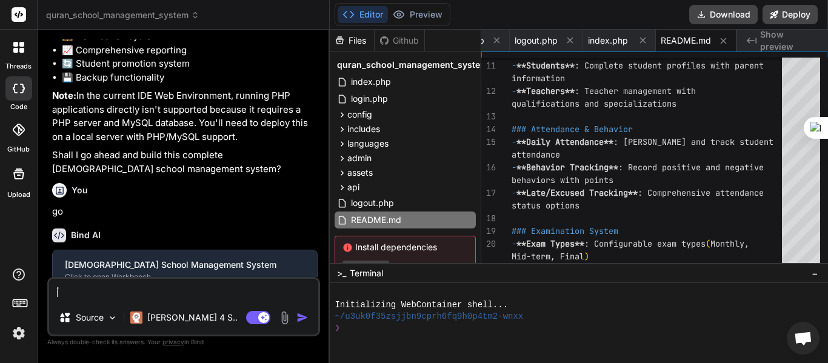
type textarea "أن"
type textarea "x"
type textarea "أنا"
type textarea "x"
type textarea "أنا"
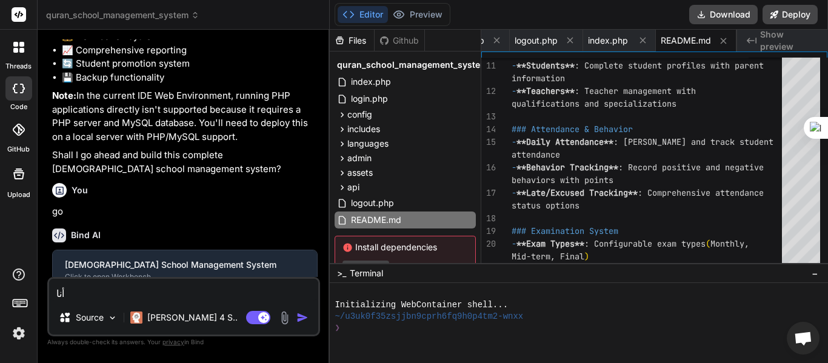
type textarea "x"
type textarea "أنا أ"
type textarea "x"
type textarea "أنا أر"
type textarea "x"
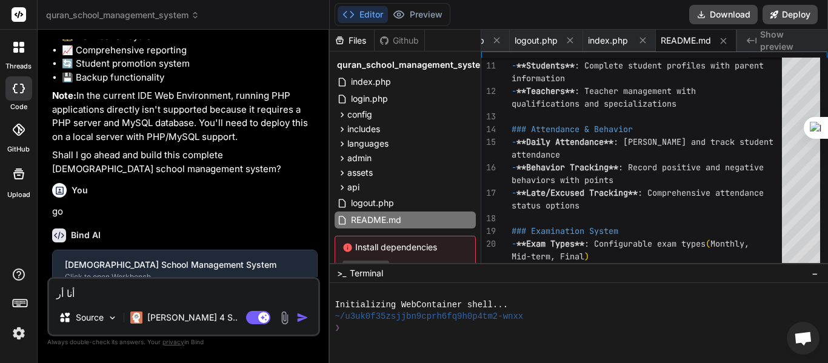
type textarea "أنا أري"
type textarea "x"
type textarea "أنا أريد"
type textarea "x"
type textarea "أنا أريد"
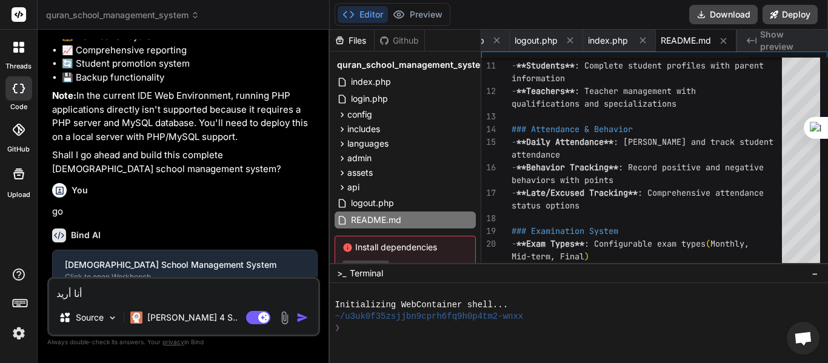
type textarea "x"
type textarea "أنا أريد م"
type textarea "x"
type textarea "أنا أريد"
type textarea "x"
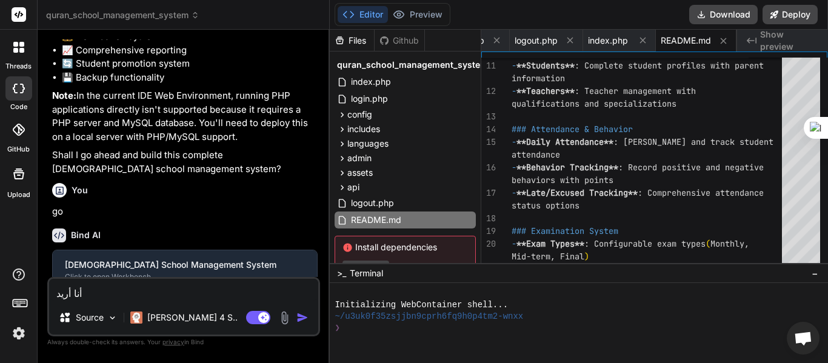
type textarea "أنا أريد م"
type textarea "x"
type textarea "أنا أريد مو"
type textarea "x"
type textarea "أنا أريد موق"
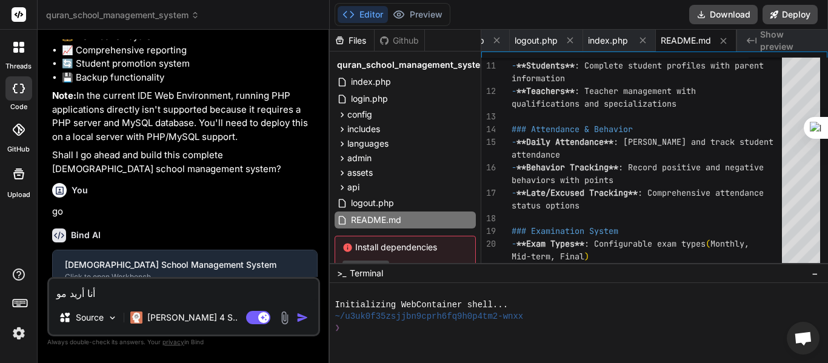
type textarea "x"
type textarea "أنا أريد موقع"
type textarea "x"
type textarea "أنا أريد موقعا"
type textarea "x"
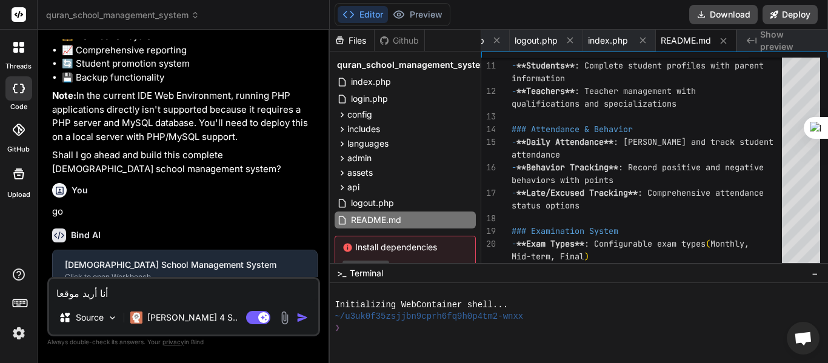
type textarea "أنا أريد موقعا"
type textarea "x"
type textarea "أنا أريد موقعا ك"
type textarea "x"
type textarea "أنا أريد موقعا كا"
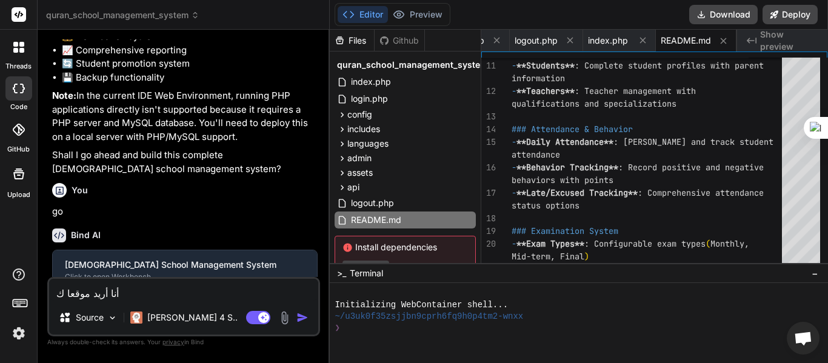
type textarea "x"
type textarea "أنا أريد موقعا كام"
type textarea "x"
type textarea "أنا أريد موقعا كامل"
type textarea "x"
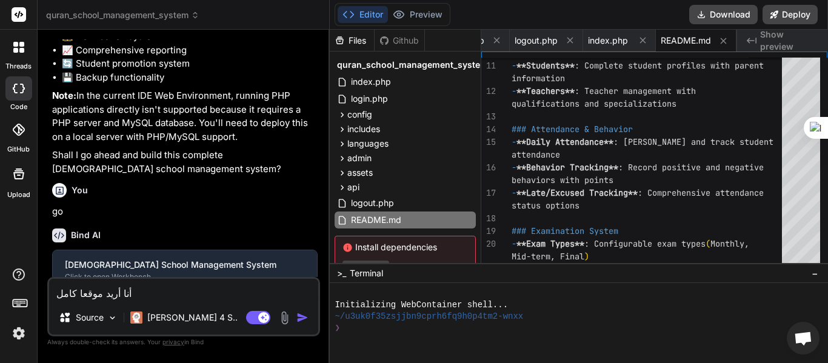
type textarea "أنا أريد موقعا كاملا"
type textarea "x"
type textarea "أنا أريد موقعا كاملا"
type textarea "x"
type textarea "أنا أريد موقعا كاملا ل"
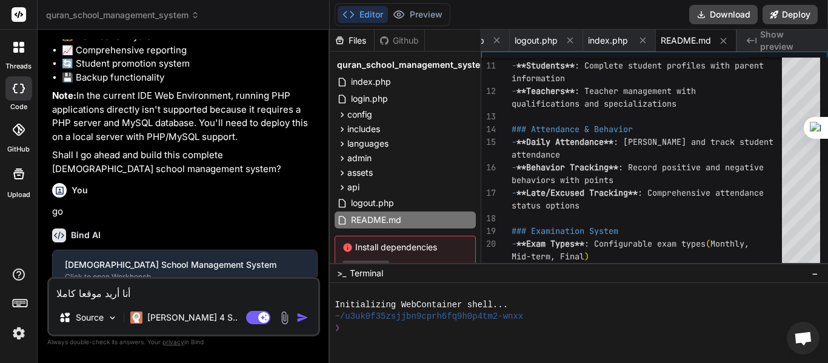
type textarea "x"
type textarea "أنا أريد موقعا كاملا لا"
type textarea "x"
type textarea "أنا أريد موقعا كاملا لا"
type textarea "x"
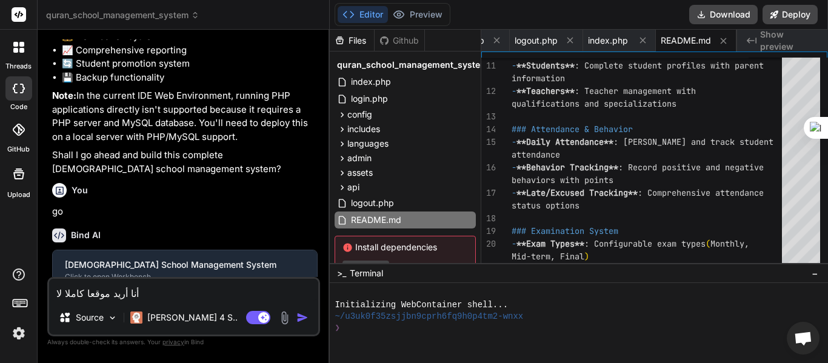
type textarea "أنا أريد موقعا كاملا لا ن"
type textarea "x"
type textarea "أنا أريد موقعا كاملا لا نق"
type textarea "x"
type textarea "أنا أريد موقعا كاملا لا نقص"
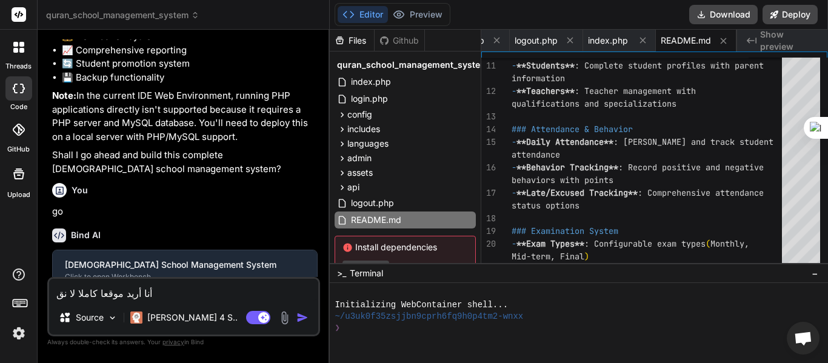
type textarea "x"
type textarea "أنا أريد موقعا كاملا لا نقص"
type textarea "x"
type textarea "أنا أريد موقعا كاملا لا نقص ف"
type textarea "x"
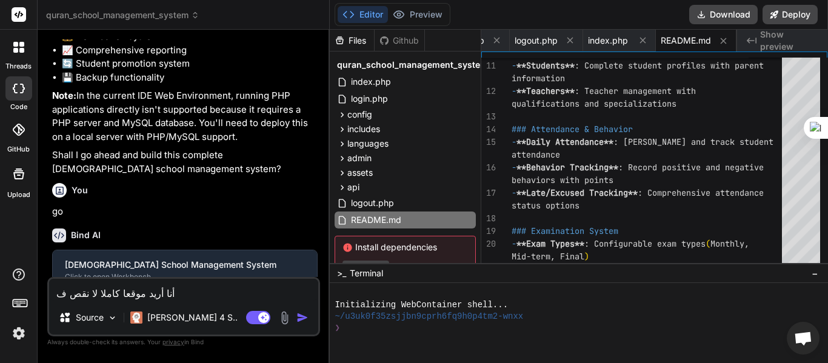
type textarea "أنا أريد موقعا كاملا لا نقص في"
type textarea "x"
type textarea "أنا أريد موقعا كاملا لا نقص فيه"
type textarea "x"
type textarea "أنا أريد موقعا كاملا لا نقص فيه"
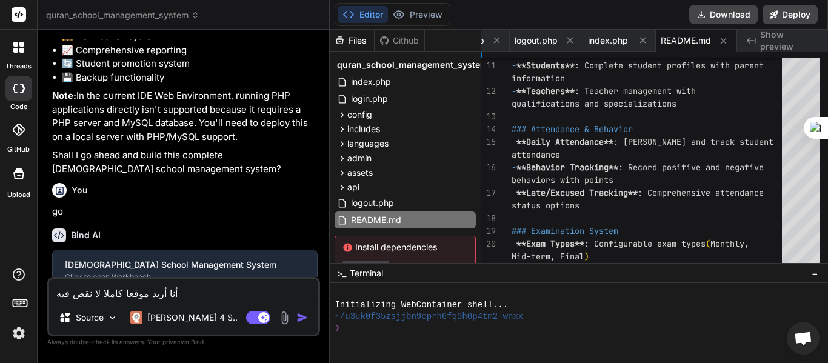
type textarea "x"
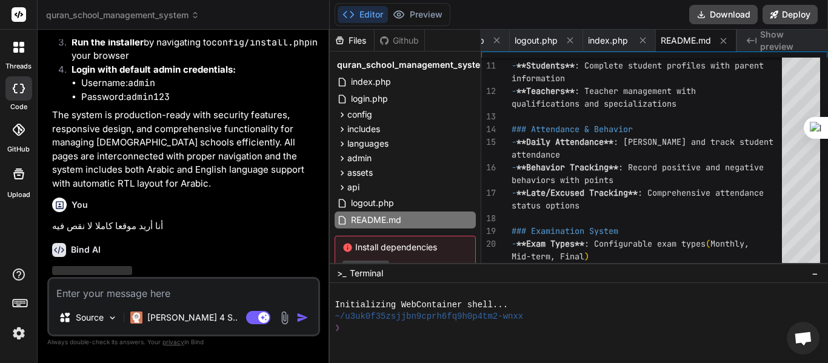
scroll to position [1553, 0]
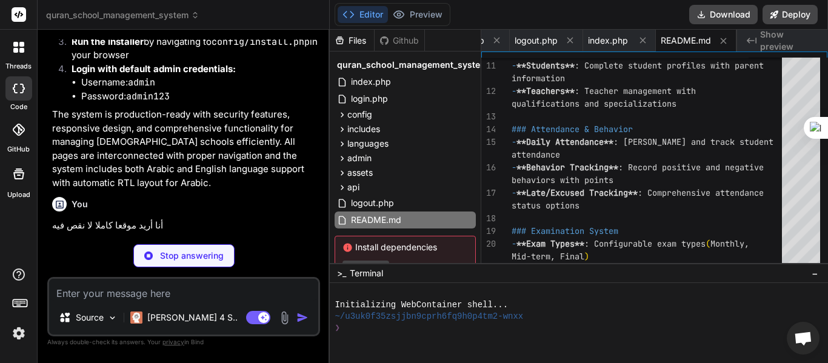
type textarea "x"
type textarea "<?php include '../includes/footer.php'; ?>"
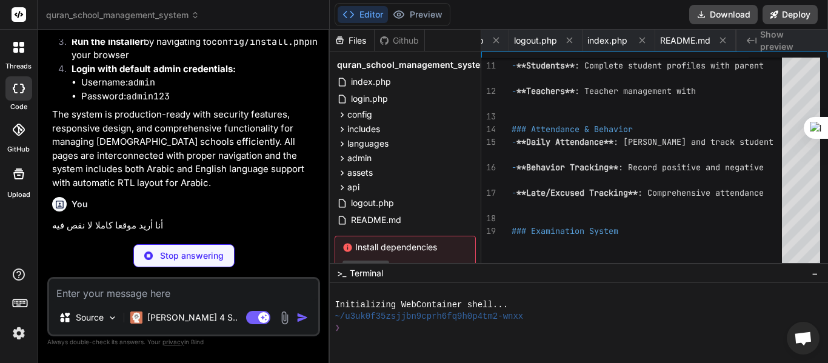
type textarea "x"
type textarea "</div> </div> </div> </div> <?php include '../includes/footer.php'; ?>"
type textarea "x"
type textarea "} </script> <?php include '../includes/footer.php'; ?>"
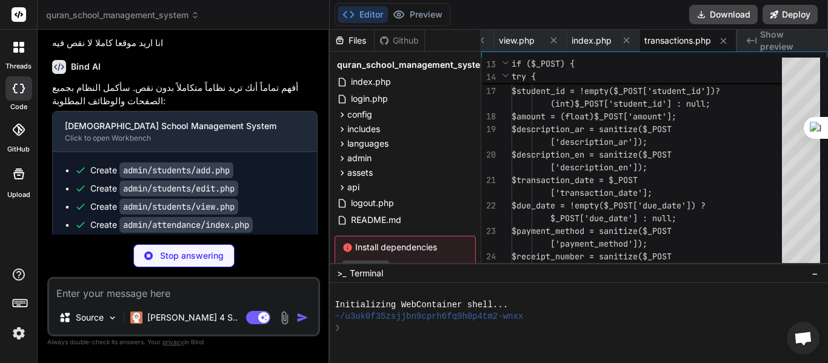
scroll to position [1740, 0]
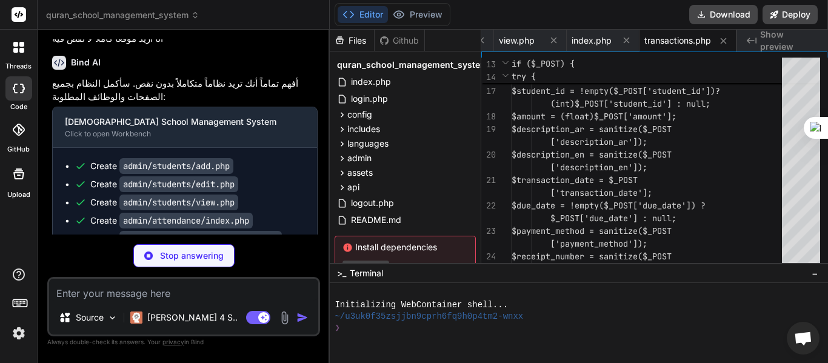
type textarea "x"
type textarea "</div> </div> </div> </div> <?php include '../includes/footer.php'; ?>"
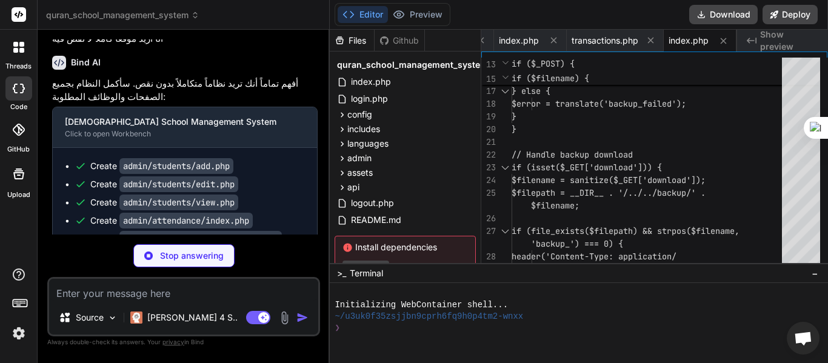
scroll to position [1758, 0]
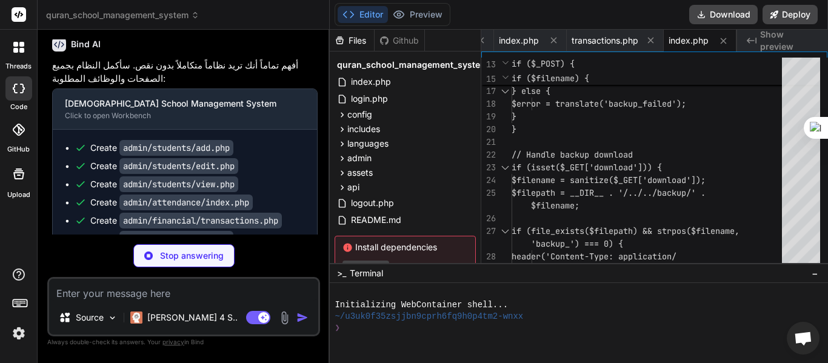
type textarea "x"
type textarea "</div> </div> </div> </div> </div> <?php include 'includes/footer.php'; ?>"
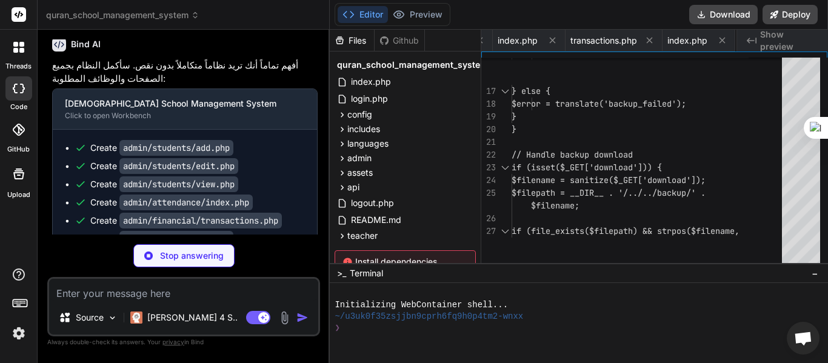
type textarea "x"
type textarea "('logout'); ?></a></li> </ul> </li> </ul> </div> </div> </nav> <!-- Main Conten…"
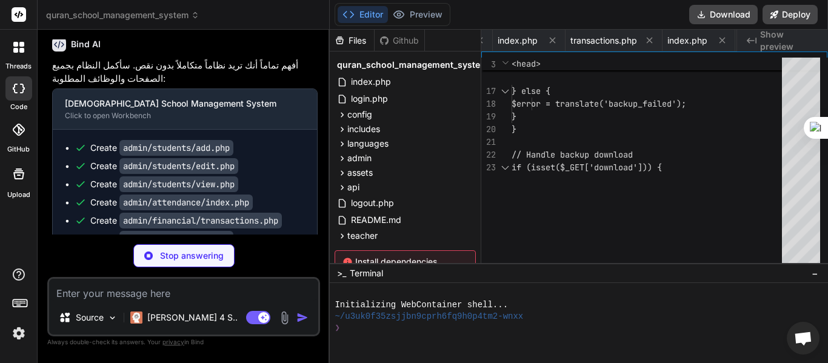
type textarea "x"
type textarea "} </script> </body> </html>"
type textarea "x"
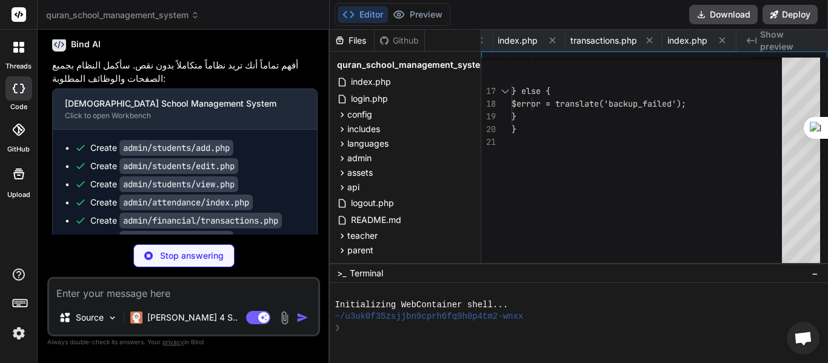
type textarea "x"
type textarea "</ul> </li> </ul> </div> </div> </nav> <!-- Main Content -->"
type textarea "x"
type textarea "</html>"
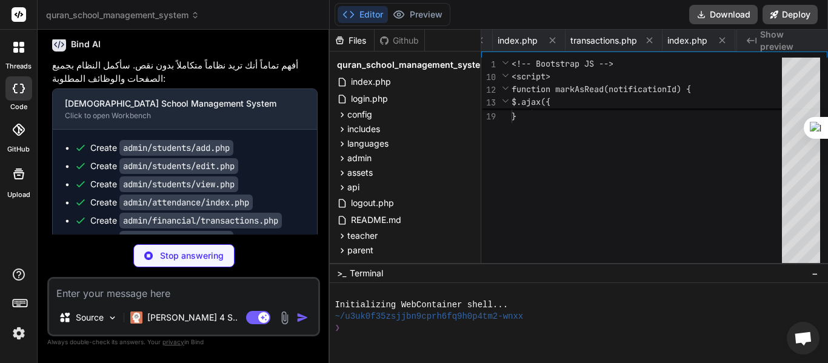
type textarea "x"
type textarea "<?php include 'includes/footer.php'; ?>"
type textarea "x"
type textarea "</ul> </div> </div> </nav> <!-- Main Content -->"
type textarea "x"
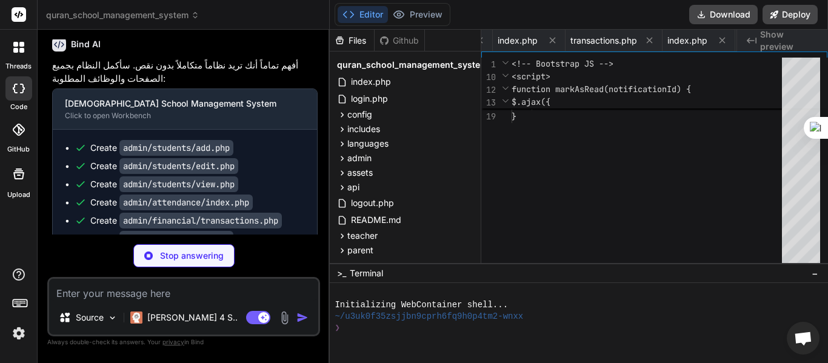
type textarea "</html>"
type textarea "x"
type textarea "'backup_deleted_successfully' => 'تم حذف النسخة الاحتياطية بنجاح', 'backup_dele…"
type textarea "x"
type textarea "'backup_created_successfully' => 'Backup created successfully', 'backup_failed'…"
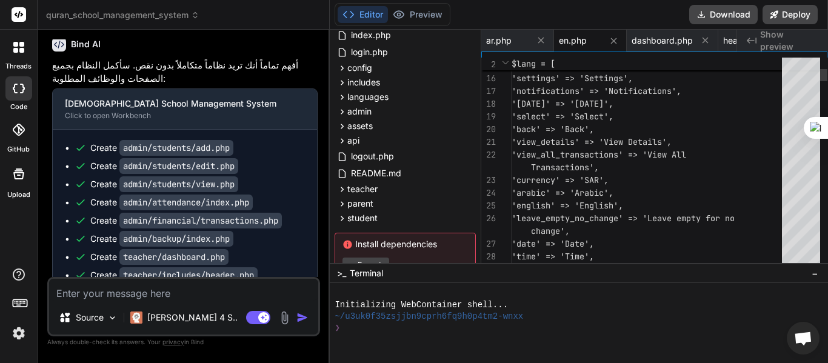
scroll to position [47, 59]
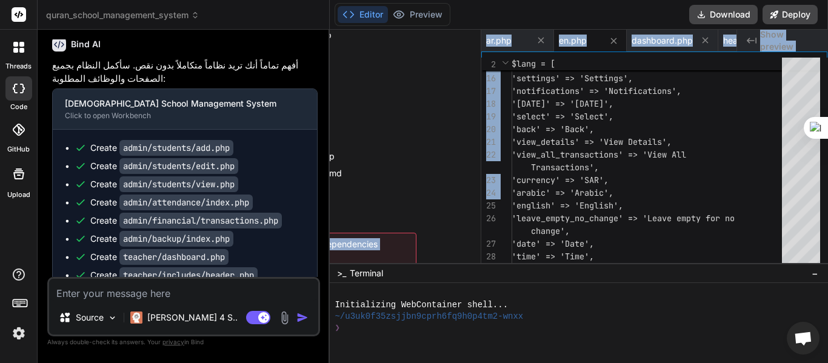
drag, startPoint x: 480, startPoint y: 212, endPoint x: 478, endPoint y: 220, distance: 8.1
click at [478, 220] on div "Files Github quran_school_management_system index.php login.php config database…" at bounding box center [579, 146] width 498 height 233
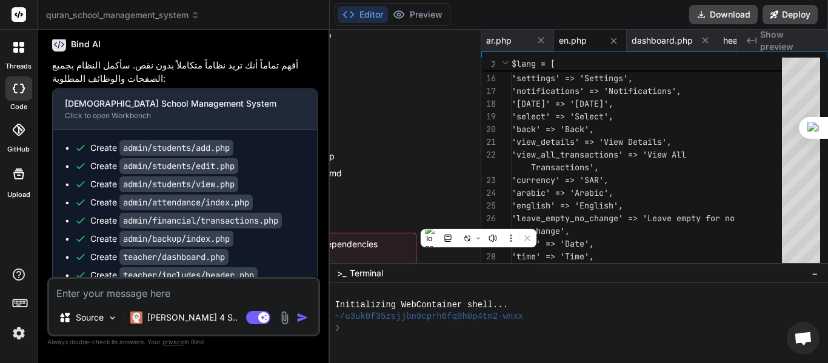
click at [278, 38] on div "Bind AI Web Search Created with Pixso. Code Generator You Bind AI 🔹 Project: Qu…" at bounding box center [184, 196] width 292 height 333
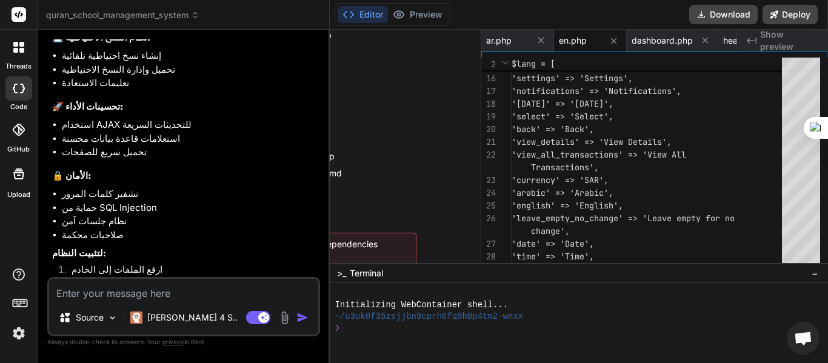
scroll to position [2859, 0]
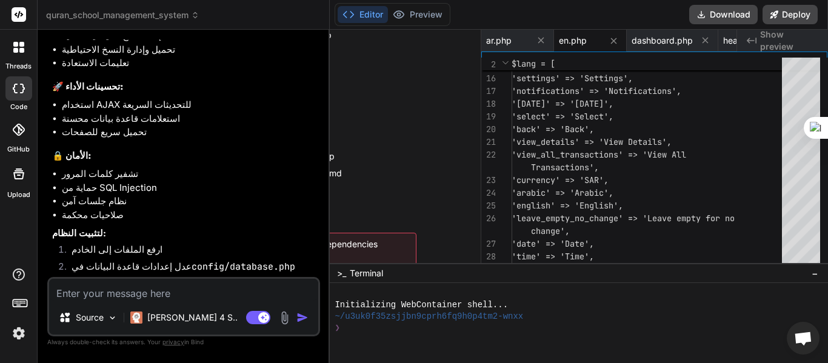
click at [72, 294] on li "استخدم بيانات المدير الافتراضية: admin / admin123" at bounding box center [190, 302] width 256 height 17
click at [721, 11] on button "Download" at bounding box center [723, 14] width 68 height 19
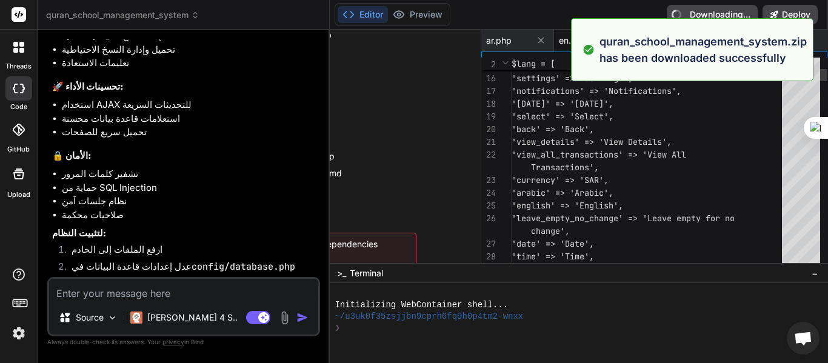
type textarea "x"
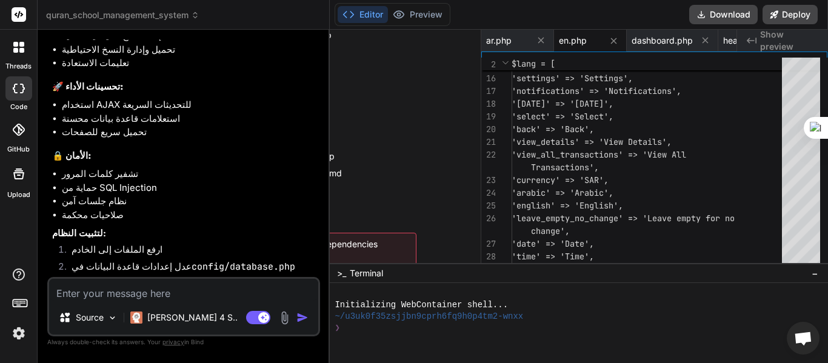
click at [233, 261] on code "config/database.php" at bounding box center [244, 267] width 104 height 12
click at [164, 288] on textarea at bounding box center [183, 290] width 269 height 22
type textarea "d"
type textarea "x"
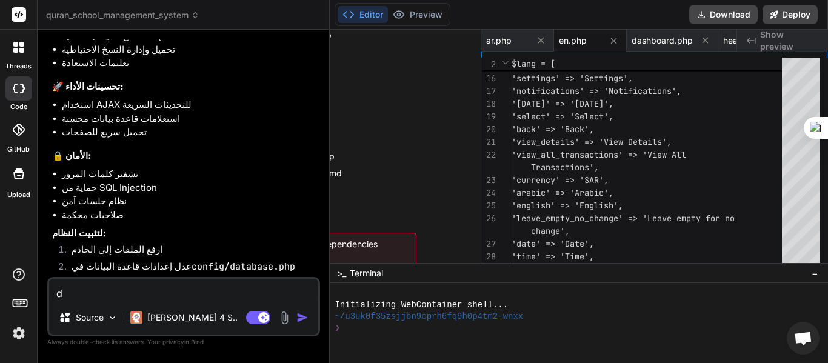
type textarea "df"
type textarea "x"
type textarea "df]"
type textarea "x"
type textarea "df"
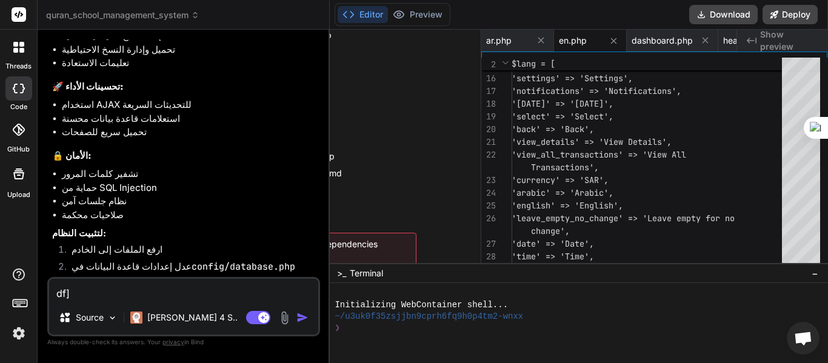
type textarea "x"
type textarea "d"
type textarea "x"
type textarea "dd"
type textarea "x"
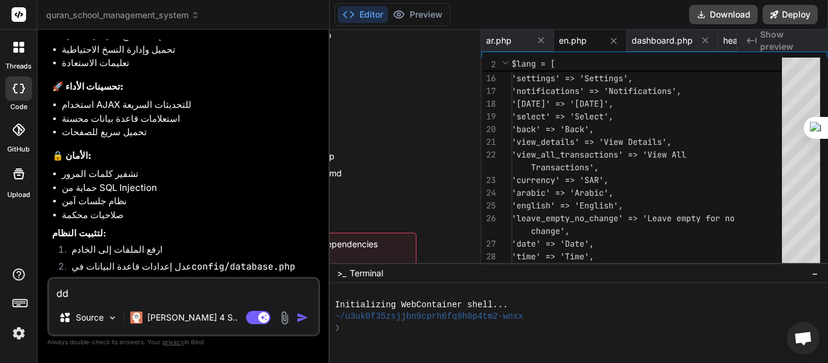
type textarea "ddf"
type textarea "x"
type textarea "dd"
type textarea "x"
type textarea "d"
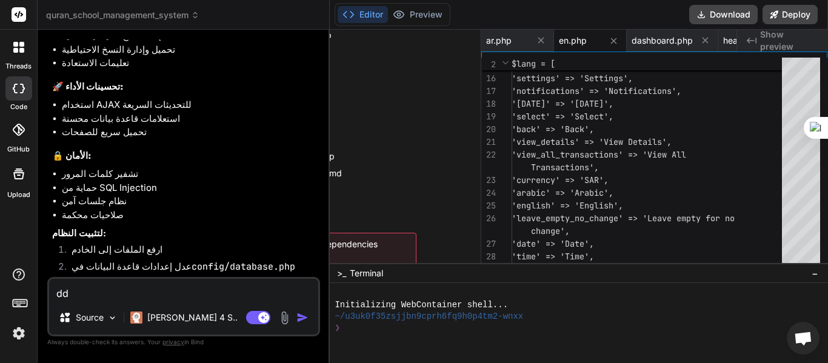
type textarea "x"
type textarea "ي"
type textarea "x"
type textarea "يي"
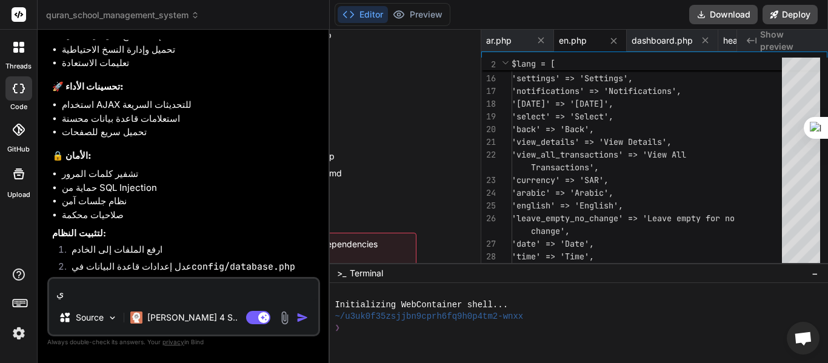
type textarea "x"
type textarea "ييب"
type textarea "x"
type textarea "ييبد"
type textarea "x"
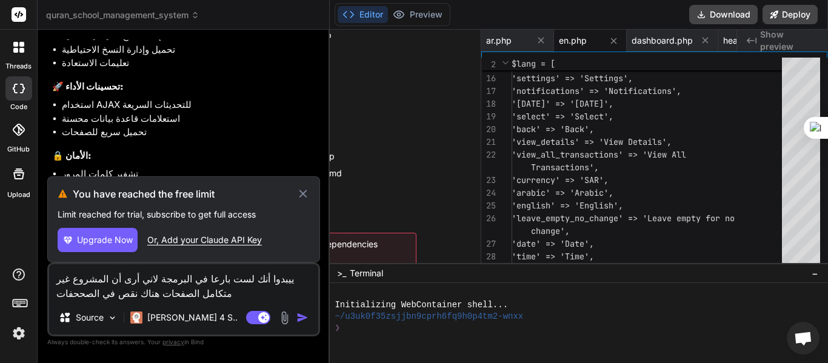
click at [299, 316] on img "button" at bounding box center [302, 318] width 12 height 12
click at [181, 318] on p "Claude 4 S.." at bounding box center [192, 318] width 90 height 12
click at [310, 196] on icon at bounding box center [303, 194] width 14 height 15
